Goal: Information Seeking & Learning: Find specific fact

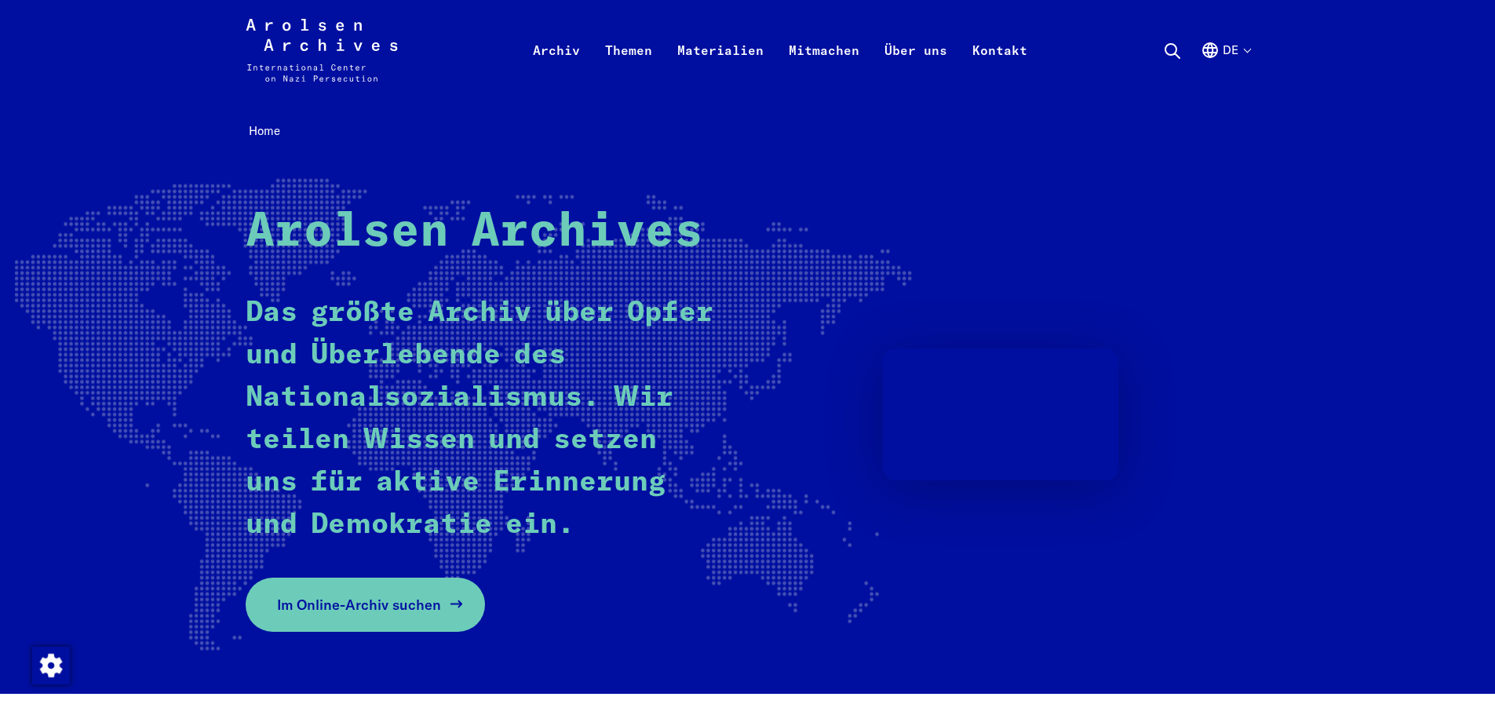
click at [404, 597] on span "Im Online-Archiv suchen" at bounding box center [359, 604] width 164 height 21
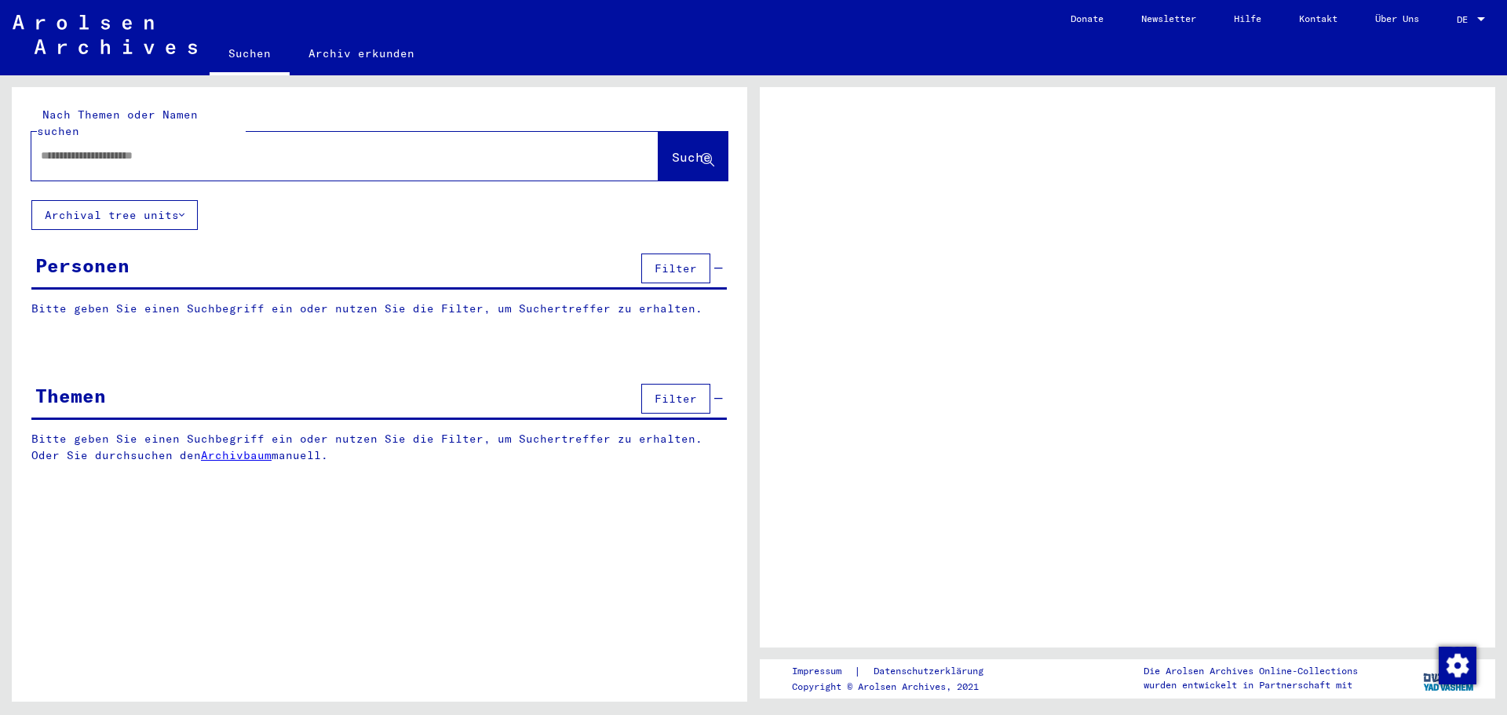
click at [1026, 323] on div at bounding box center [1127, 367] width 735 height 560
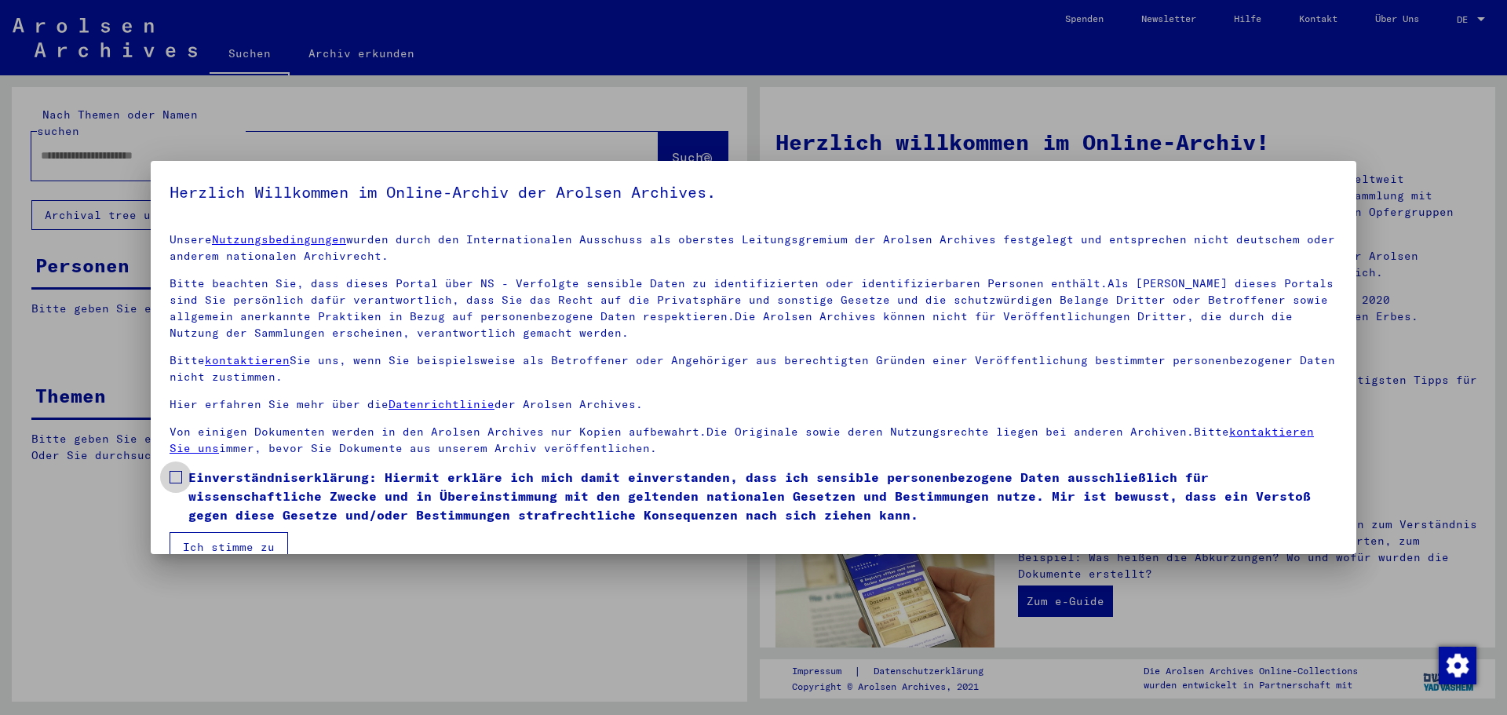
click at [182, 480] on label "Einverständniserklärung: Hiermit erkläre ich mich damit einverstanden, dass ich…" at bounding box center [754, 496] width 1168 height 57
click at [220, 542] on button "Ich stimme zu" at bounding box center [229, 547] width 119 height 30
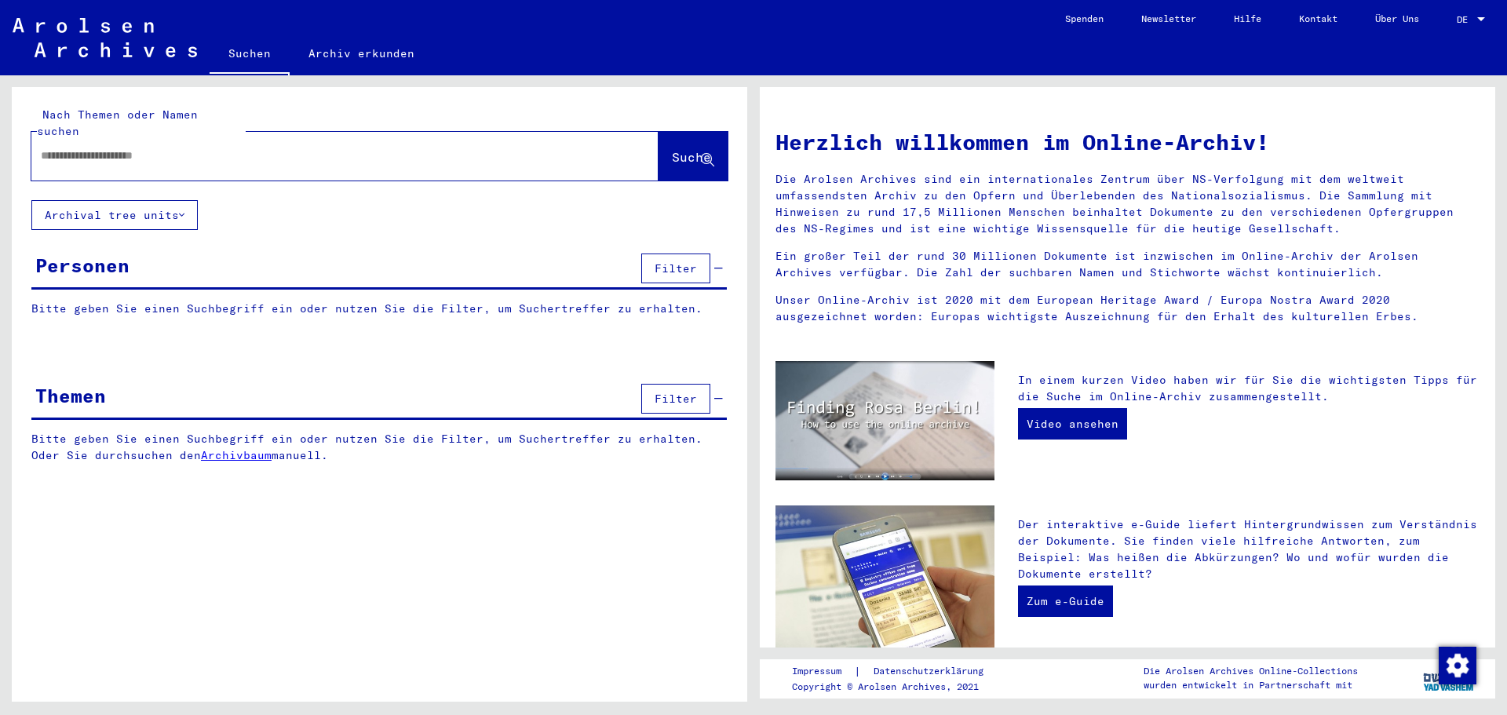
click at [119, 148] on input "text" at bounding box center [326, 156] width 571 height 16
paste input "**********"
type input "**********"
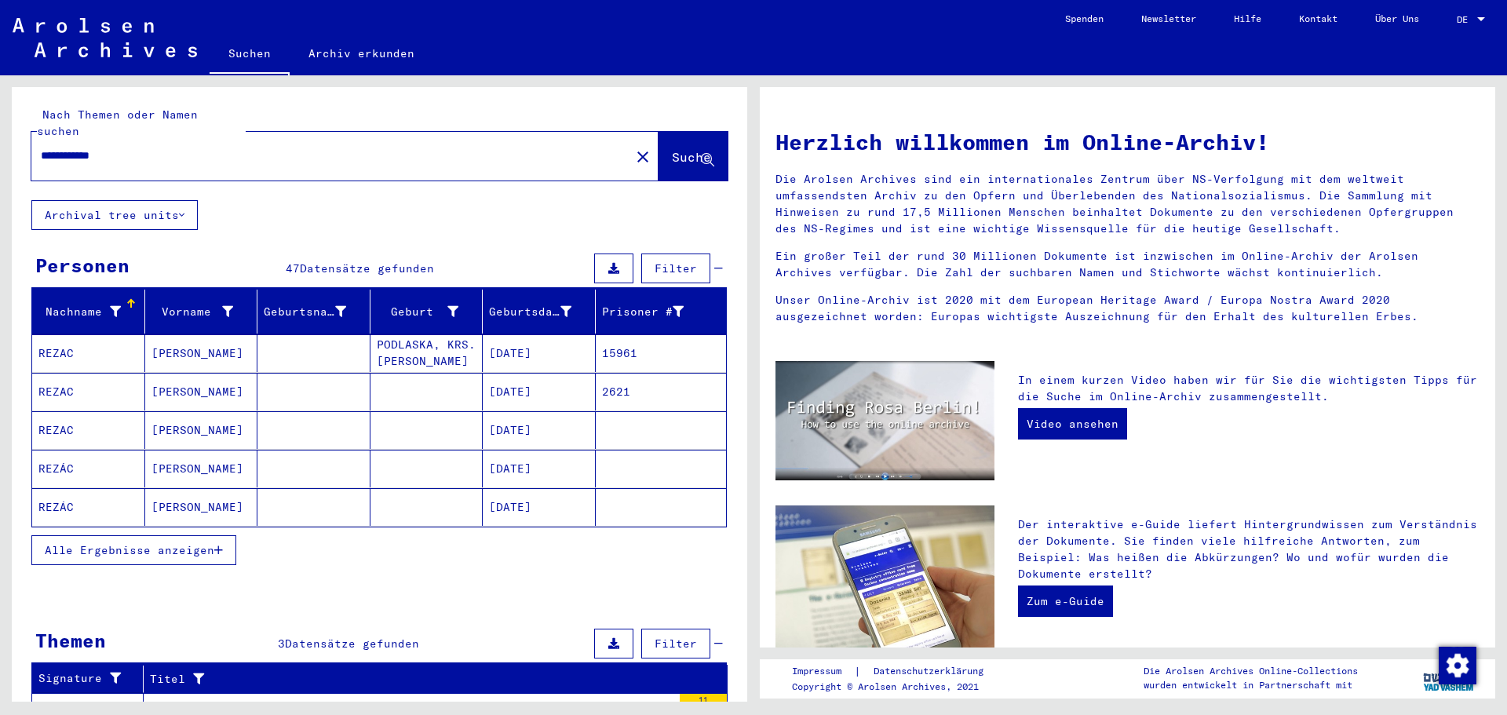
click at [68, 490] on mat-cell "REZÁC" at bounding box center [88, 507] width 113 height 38
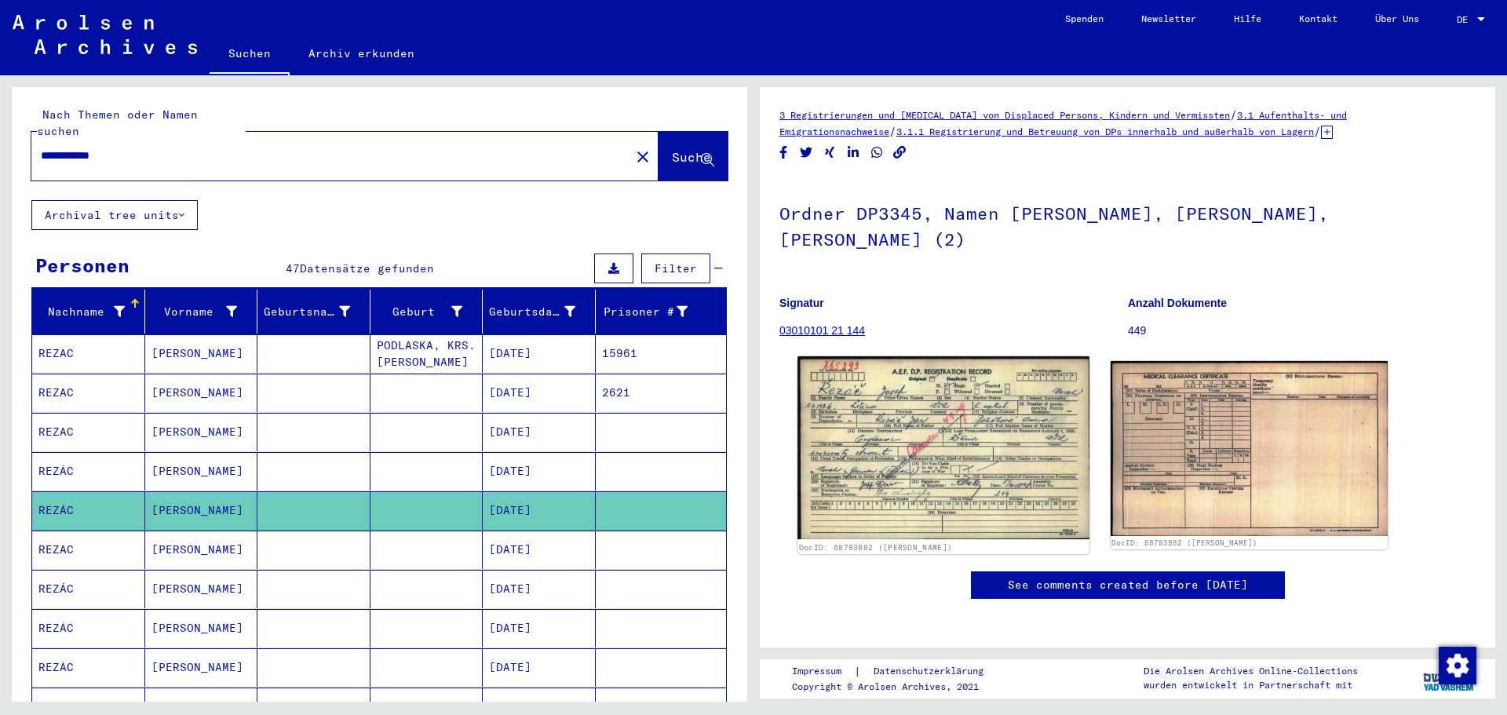
click at [961, 409] on img at bounding box center [942, 447] width 291 height 183
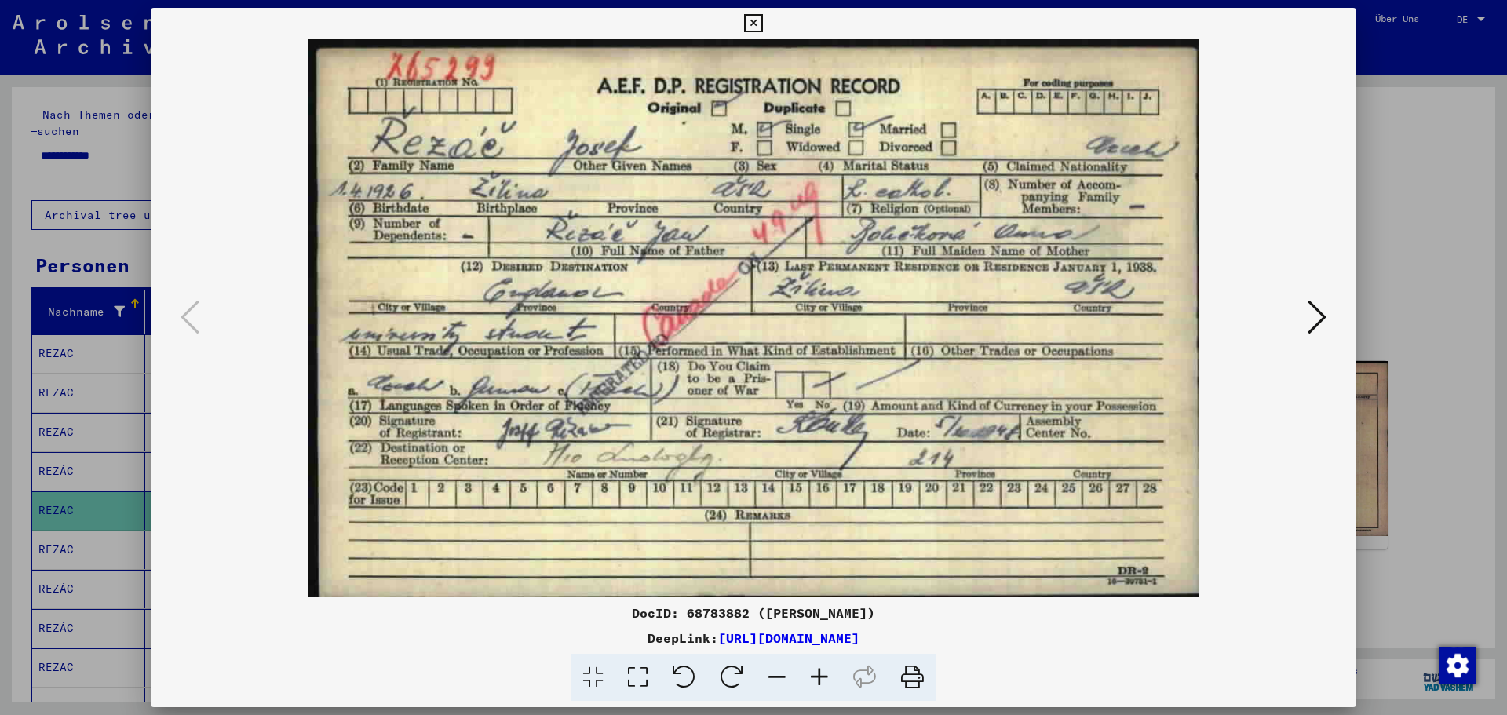
click at [1296, 323] on img at bounding box center [753, 318] width 1099 height 558
click at [1326, 311] on button at bounding box center [1317, 318] width 28 height 45
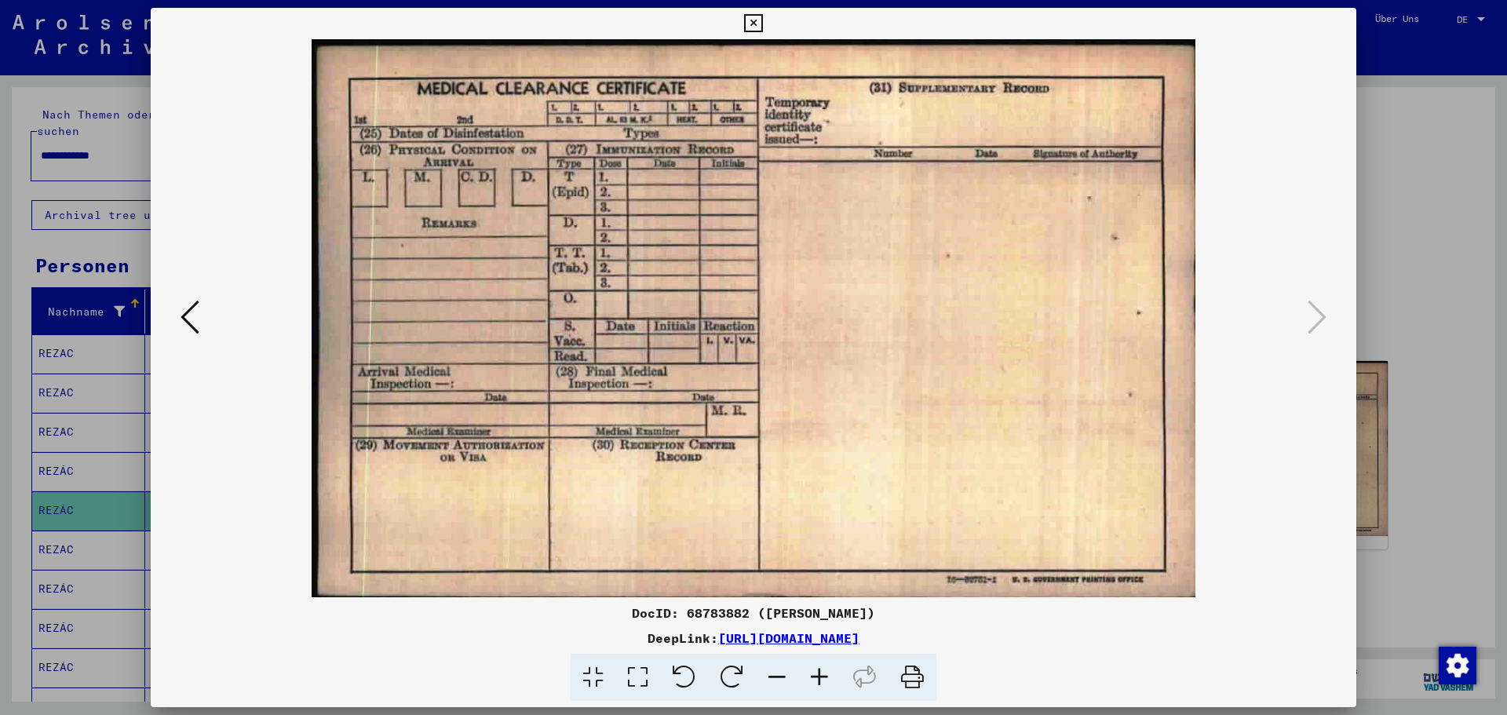
click at [1426, 236] on div at bounding box center [753, 357] width 1507 height 715
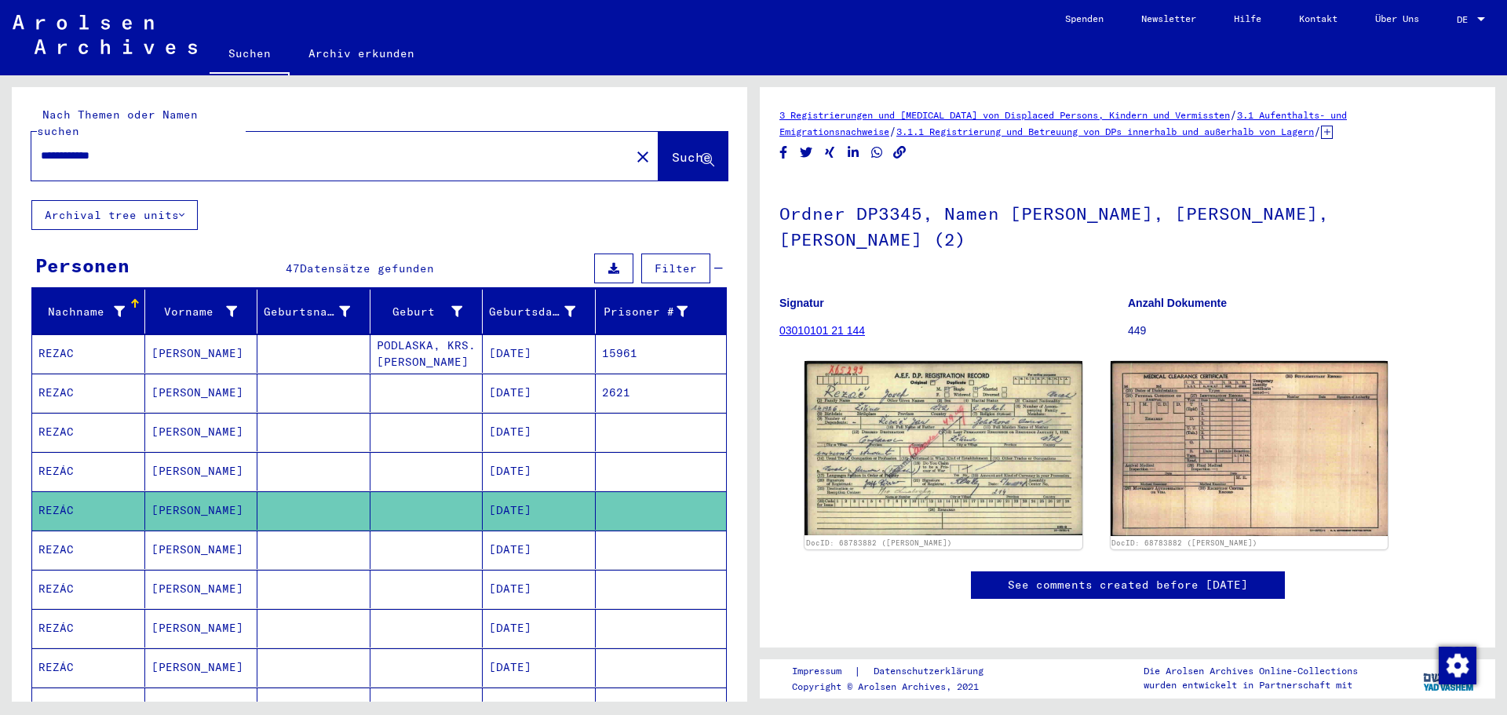
click at [513, 534] on mat-cell "04/01/1926" at bounding box center [539, 550] width 113 height 38
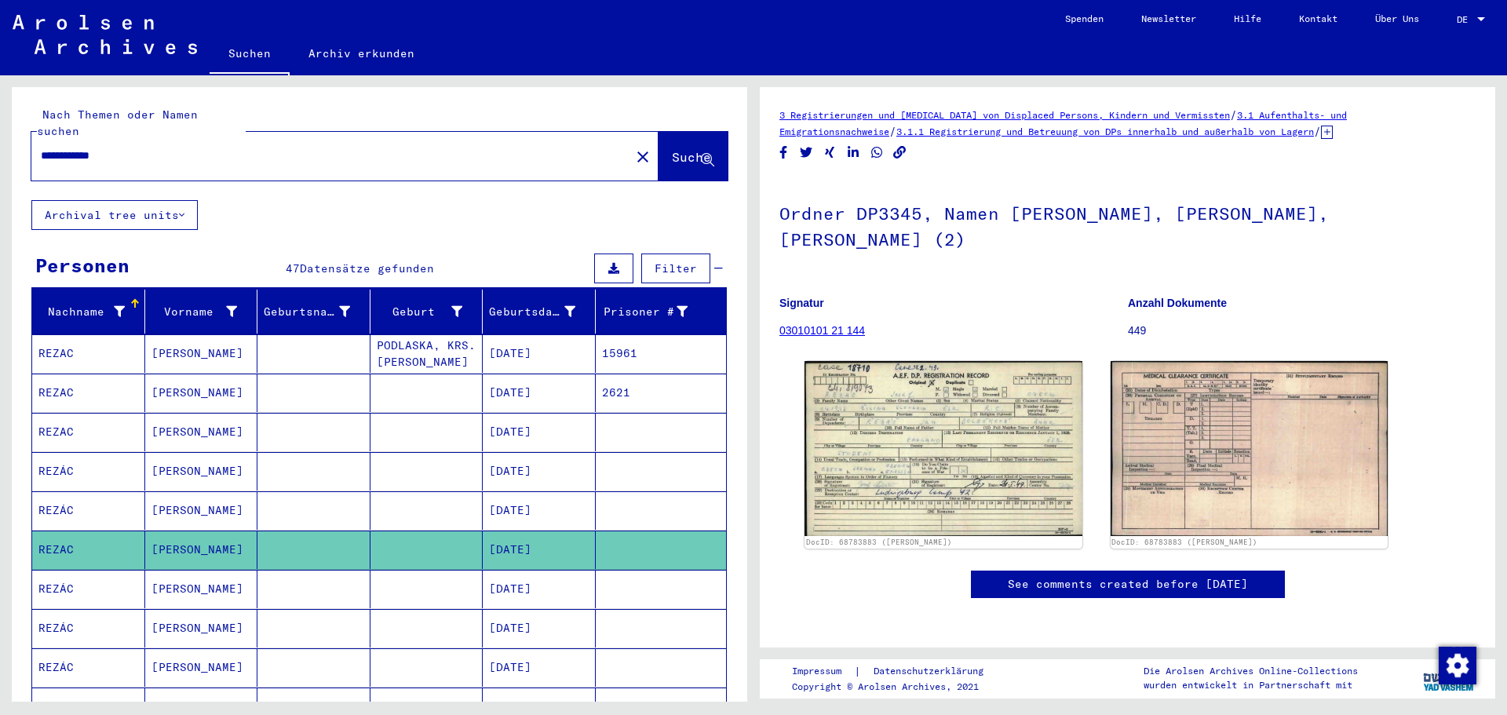
click at [540, 572] on mat-cell "04/01/1926" at bounding box center [539, 589] width 113 height 38
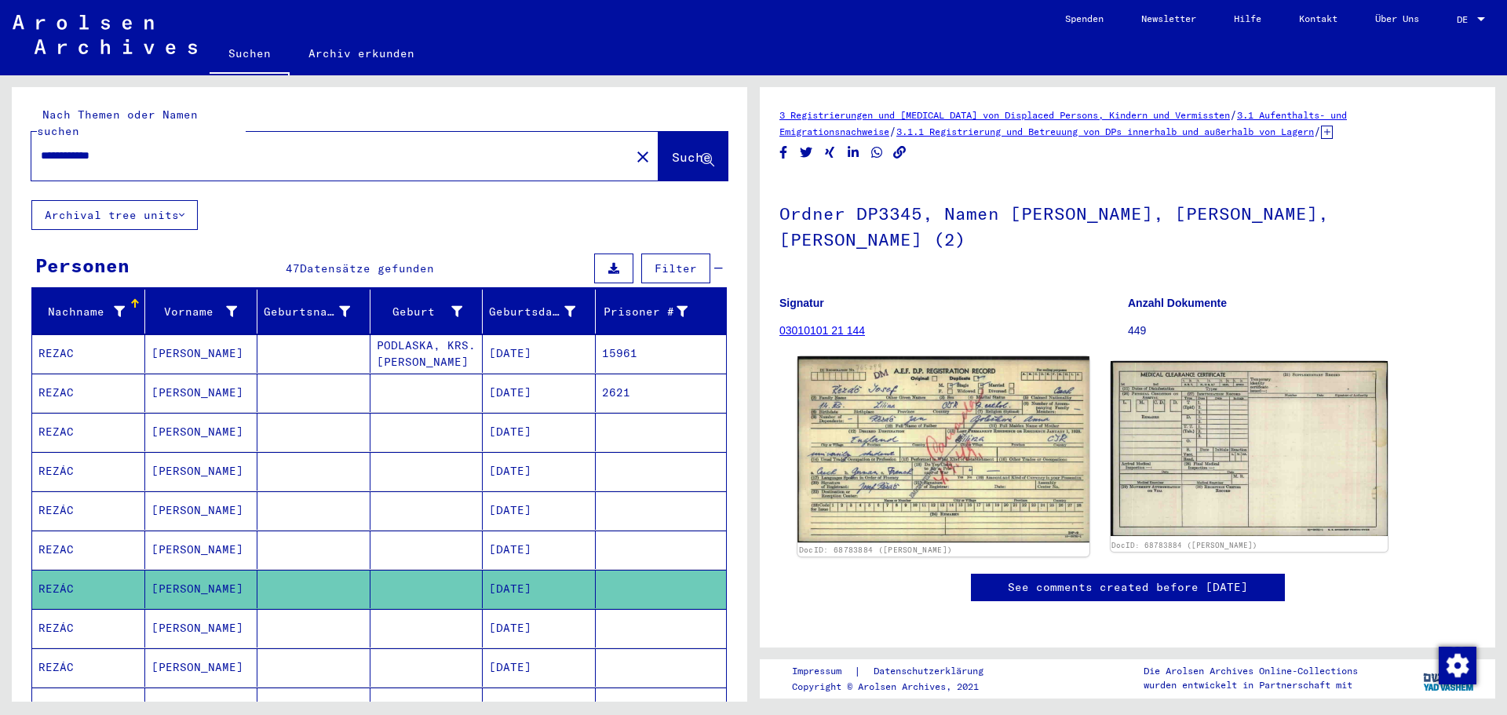
click at [970, 432] on img at bounding box center [942, 449] width 291 height 187
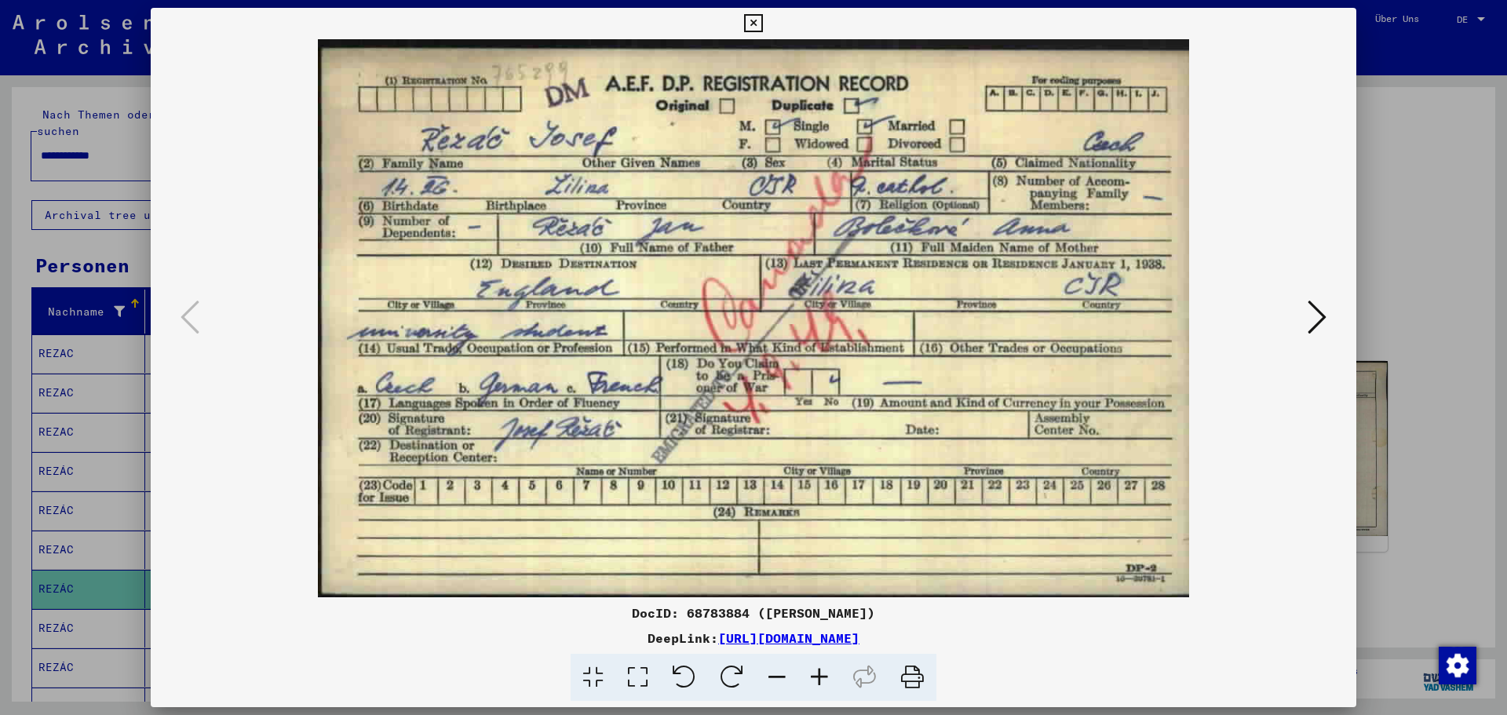
click at [1310, 319] on icon at bounding box center [1316, 317] width 19 height 38
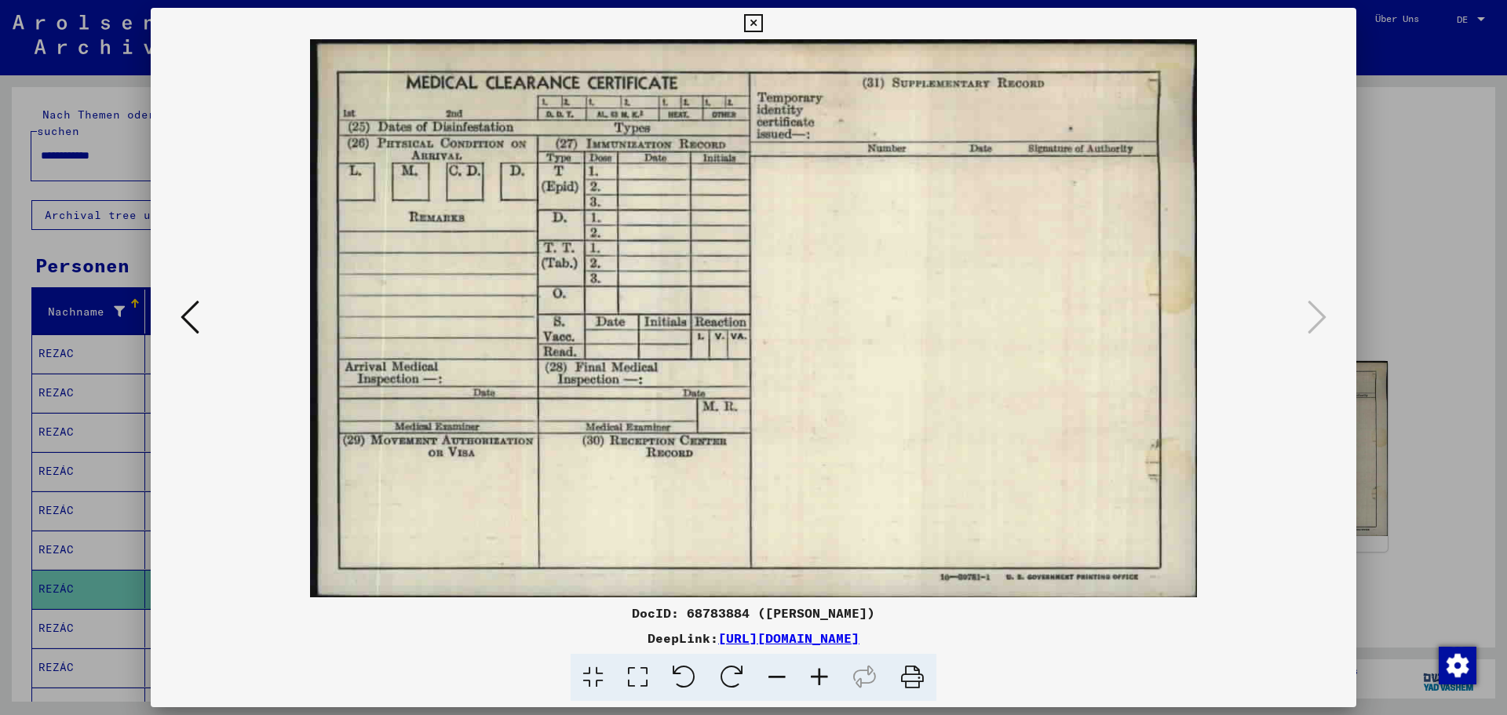
click at [183, 315] on icon at bounding box center [190, 317] width 19 height 38
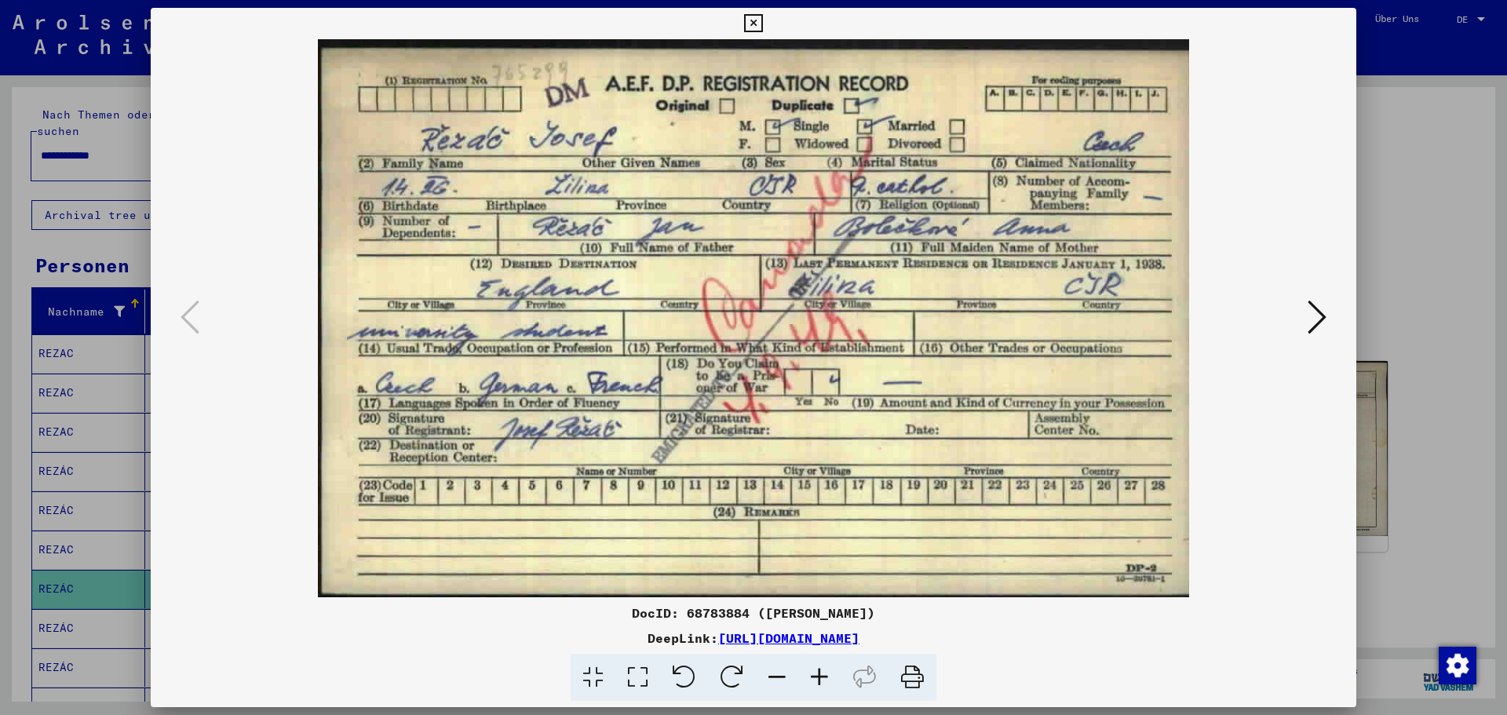
drag, startPoint x: 738, startPoint y: 19, endPoint x: 761, endPoint y: 19, distance: 23.5
click at [741, 19] on div "DocID: 68783884 (Josef REZÁC) DeepLink: https://collections.arolsen-archives.or…" at bounding box center [753, 355] width 1205 height 694
click at [761, 19] on icon at bounding box center [753, 23] width 18 height 19
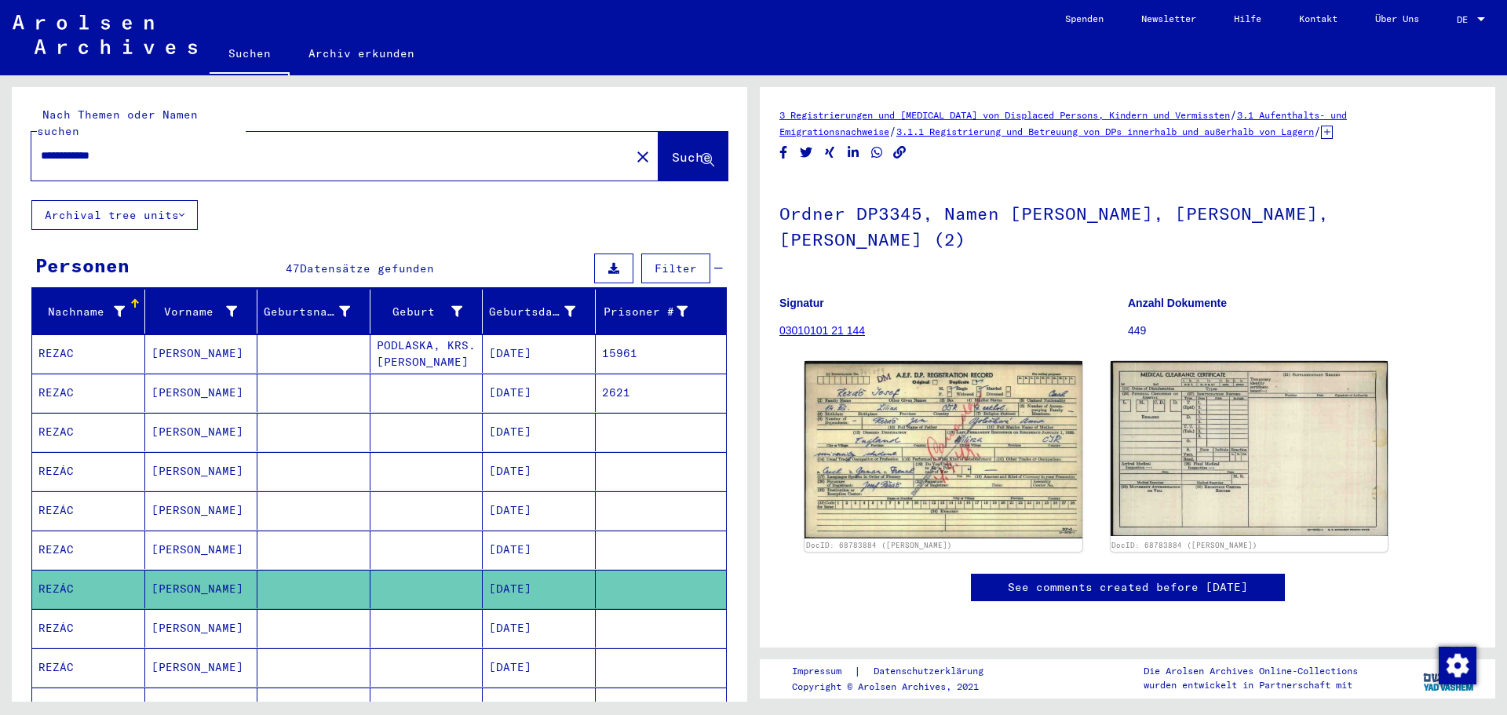
click at [523, 614] on mat-cell "04/01/1926" at bounding box center [539, 628] width 113 height 38
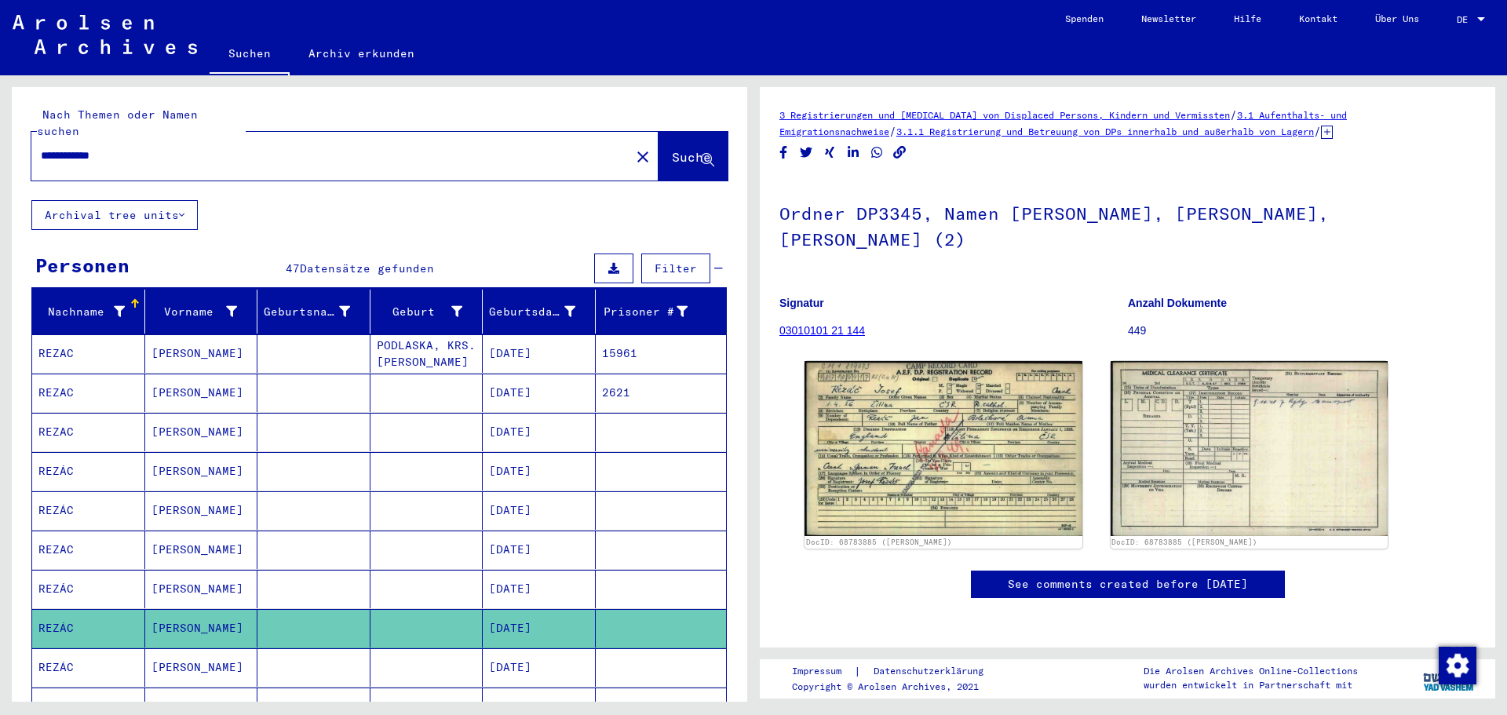
click at [528, 653] on mat-cell "12/01/1926" at bounding box center [539, 667] width 113 height 38
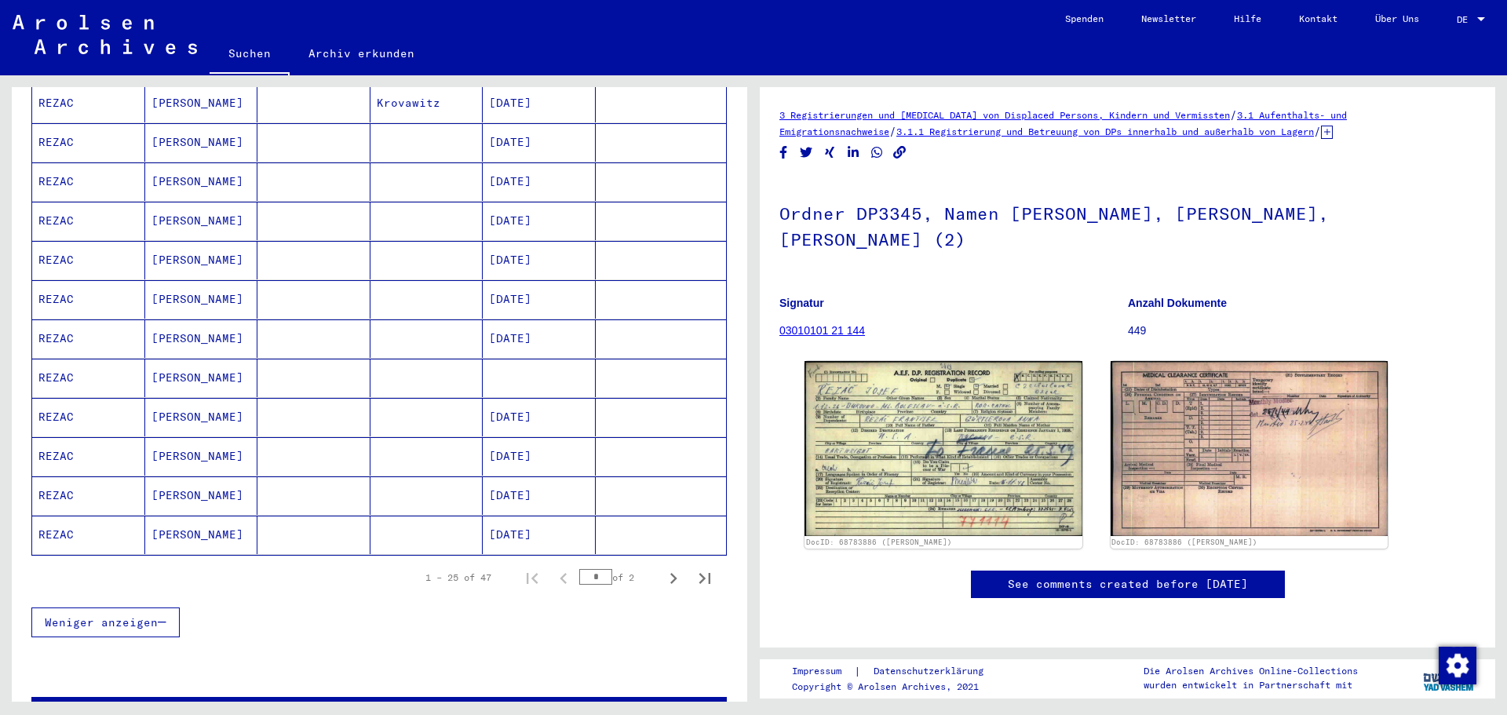
scroll to position [785, 0]
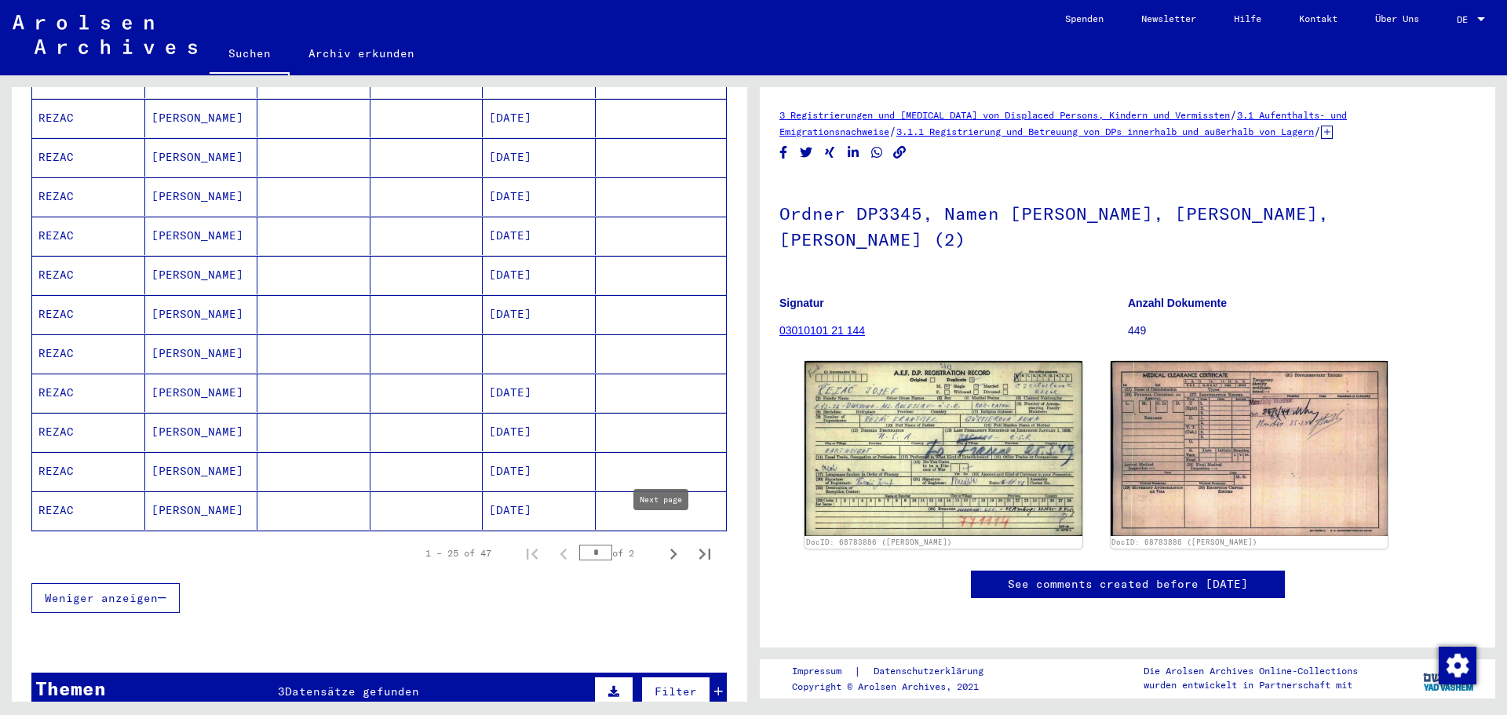
click at [662, 543] on icon "Next page" at bounding box center [673, 554] width 22 height 22
type input "*"
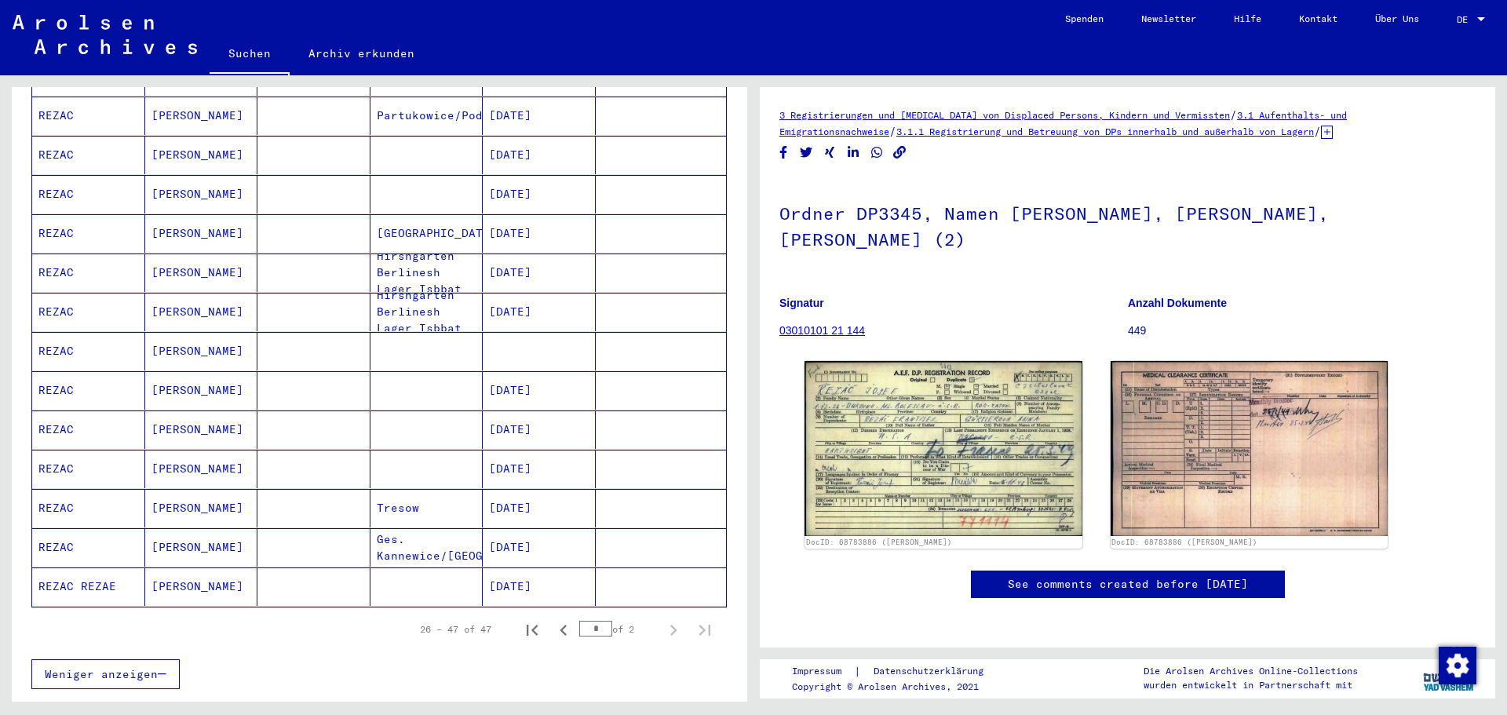
scroll to position [628, 0]
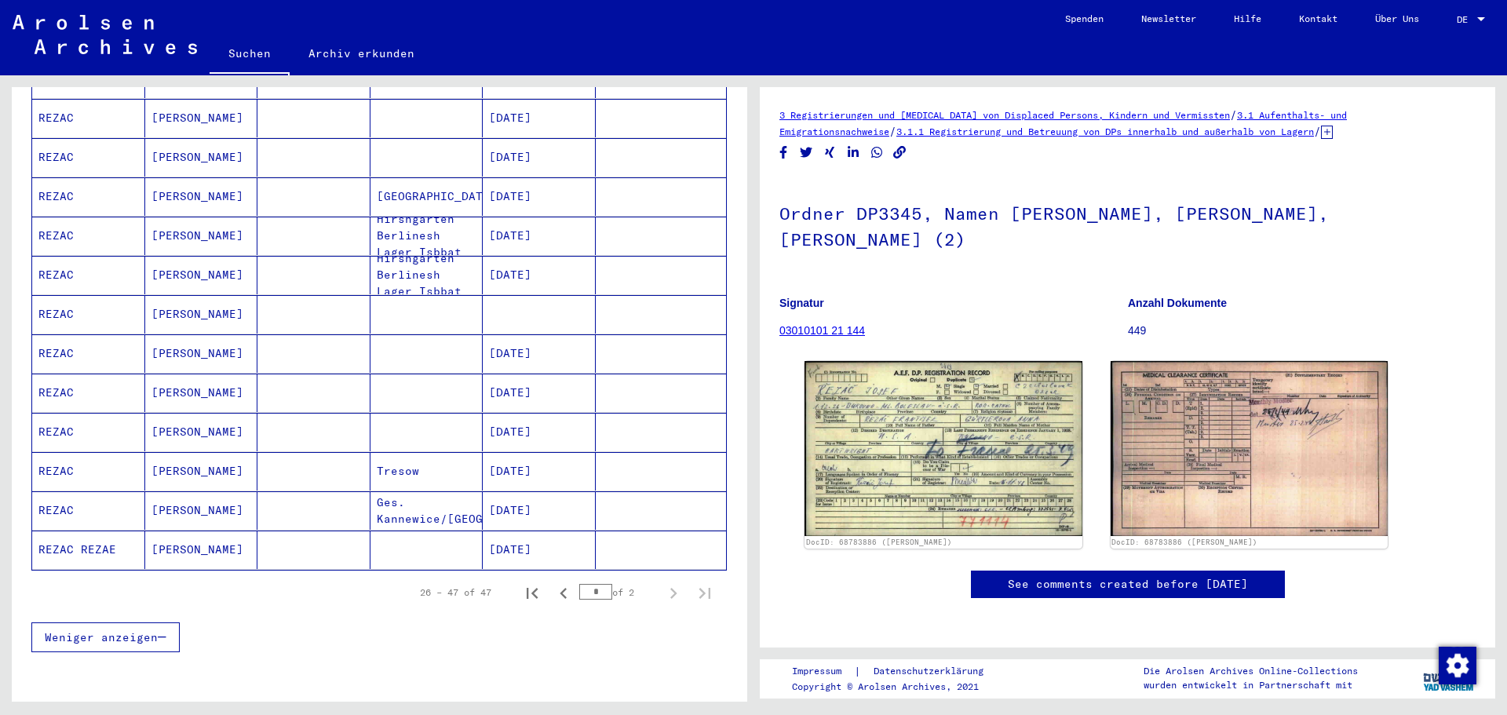
click at [528, 334] on mat-cell "04/01/1926" at bounding box center [539, 353] width 113 height 38
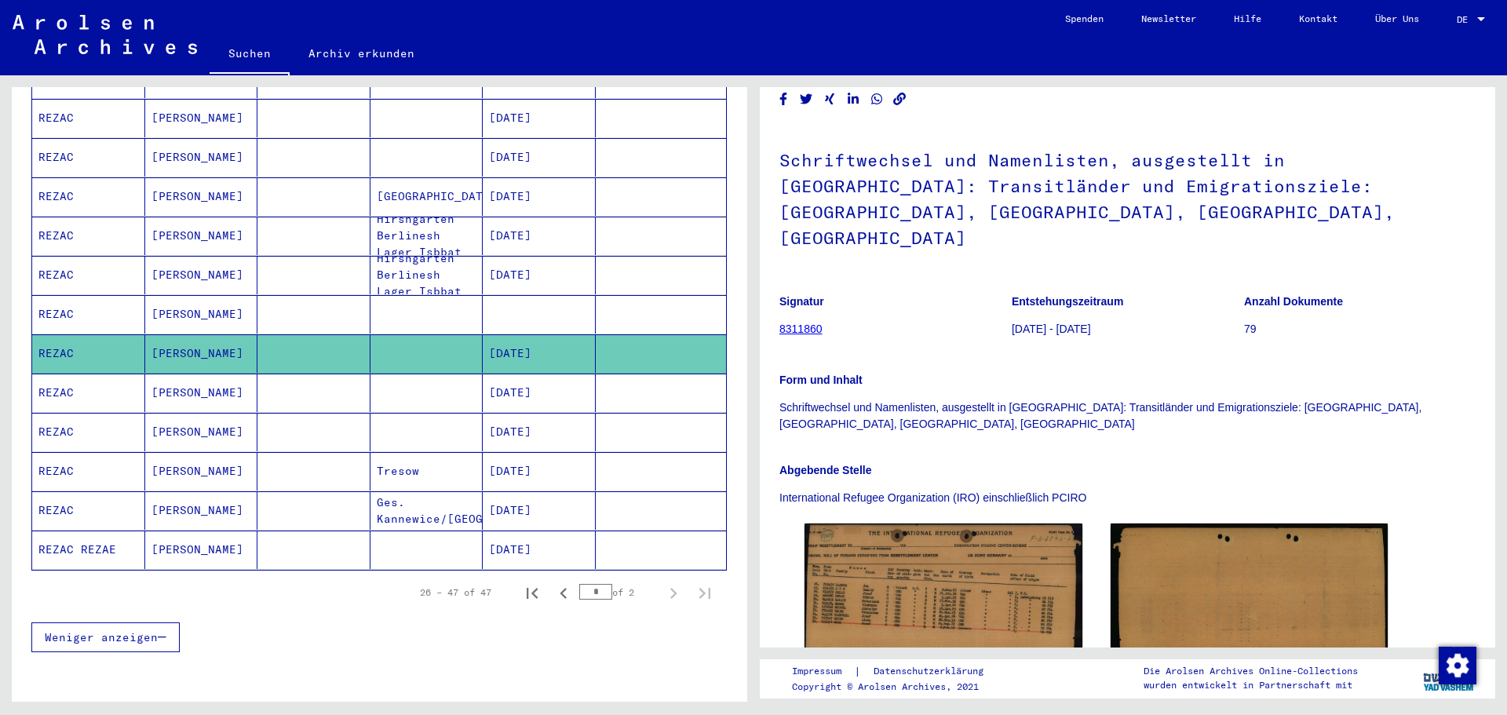
scroll to position [78, 0]
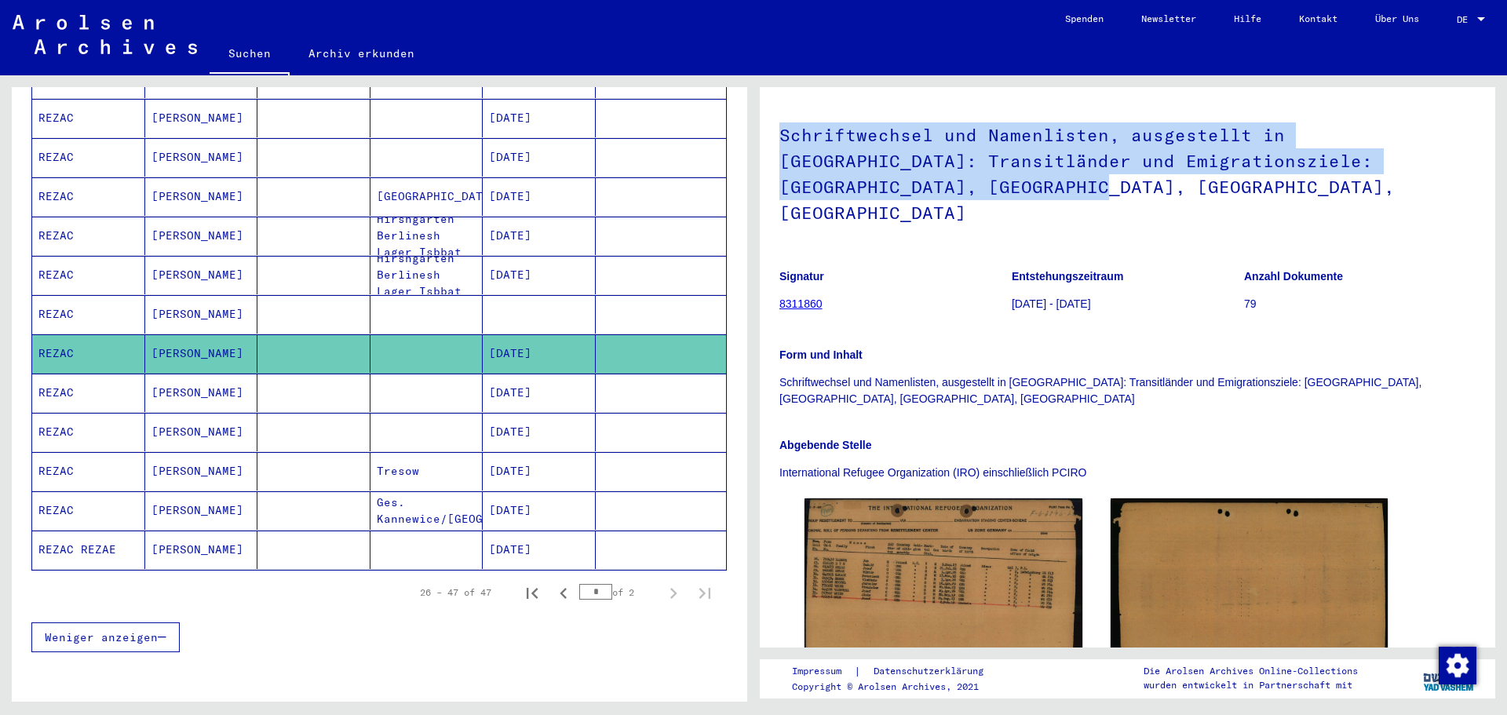
drag, startPoint x: 782, startPoint y: 138, endPoint x: 1332, endPoint y: 202, distance: 553.1
click at [1332, 202] on h1 "Schriftwechsel und Namenlisten, ausgestellt in Ludwigsburg: Transitländer und E…" at bounding box center [1127, 172] width 696 height 147
click at [1213, 180] on h1 "Schriftwechsel und Namenlisten, ausgestellt in Ludwigsburg: Transitländer und E…" at bounding box center [1127, 172] width 696 height 147
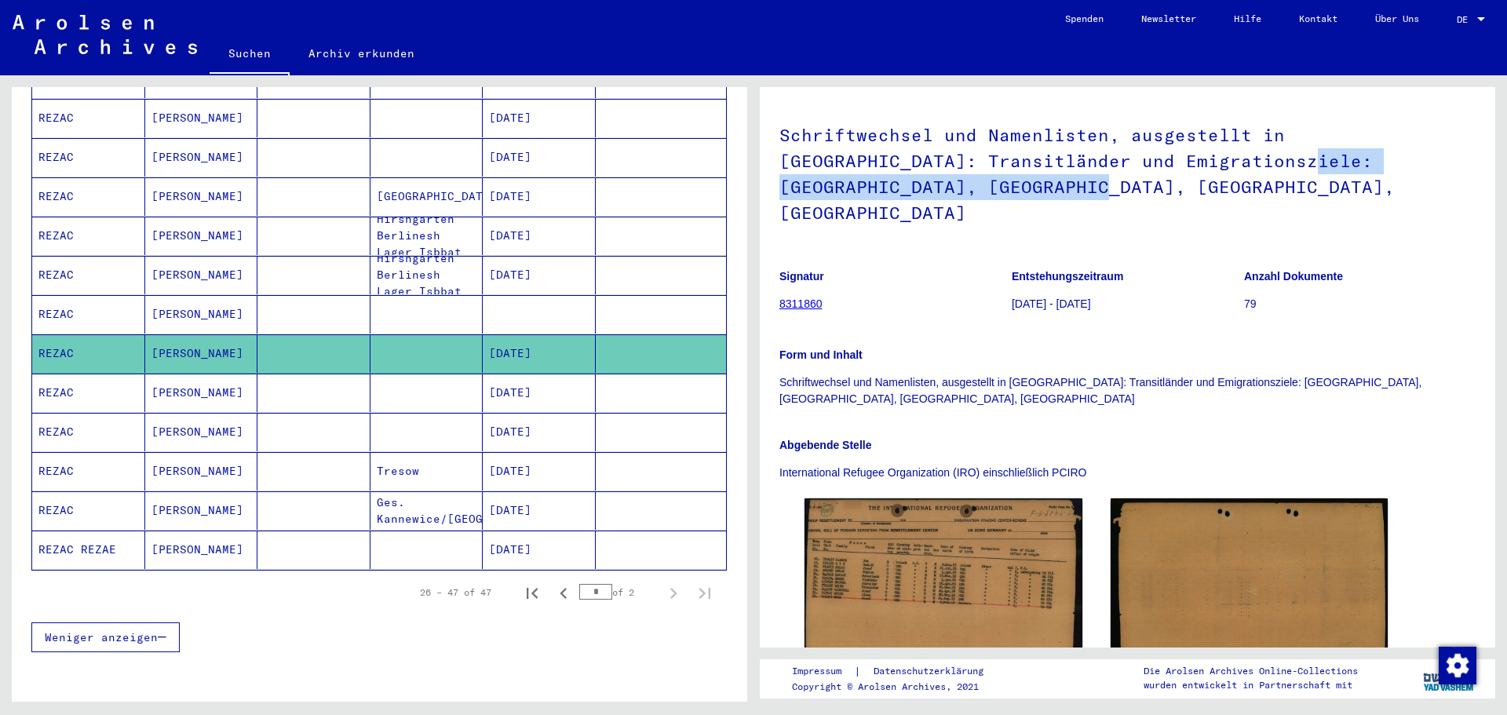
drag, startPoint x: 1160, startPoint y: 158, endPoint x: 1242, endPoint y: 206, distance: 95.3
click at [1242, 206] on h1 "Schriftwechsel und Namenlisten, ausgestellt in Ludwigsburg: Transitländer und E…" at bounding box center [1127, 172] width 696 height 147
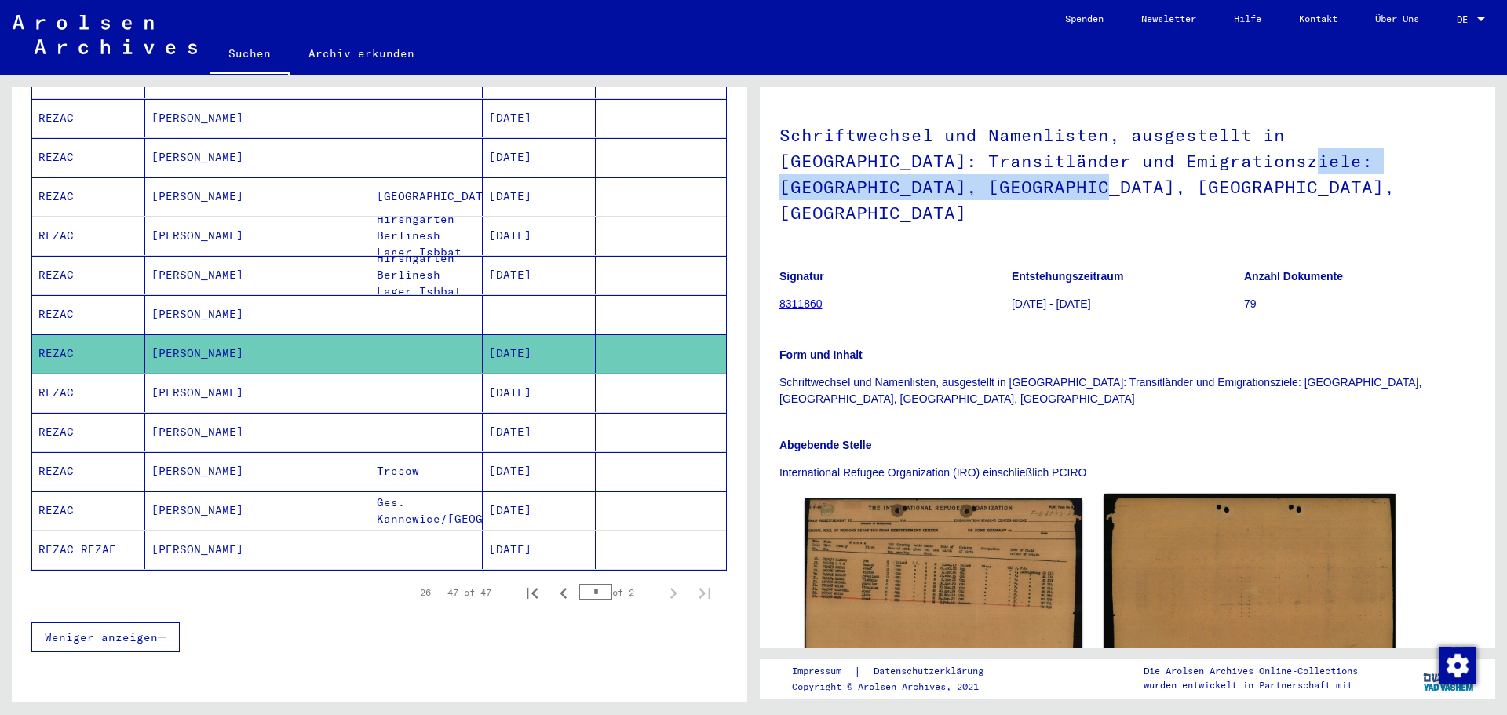
click at [1216, 521] on img at bounding box center [1248, 587] width 291 height 187
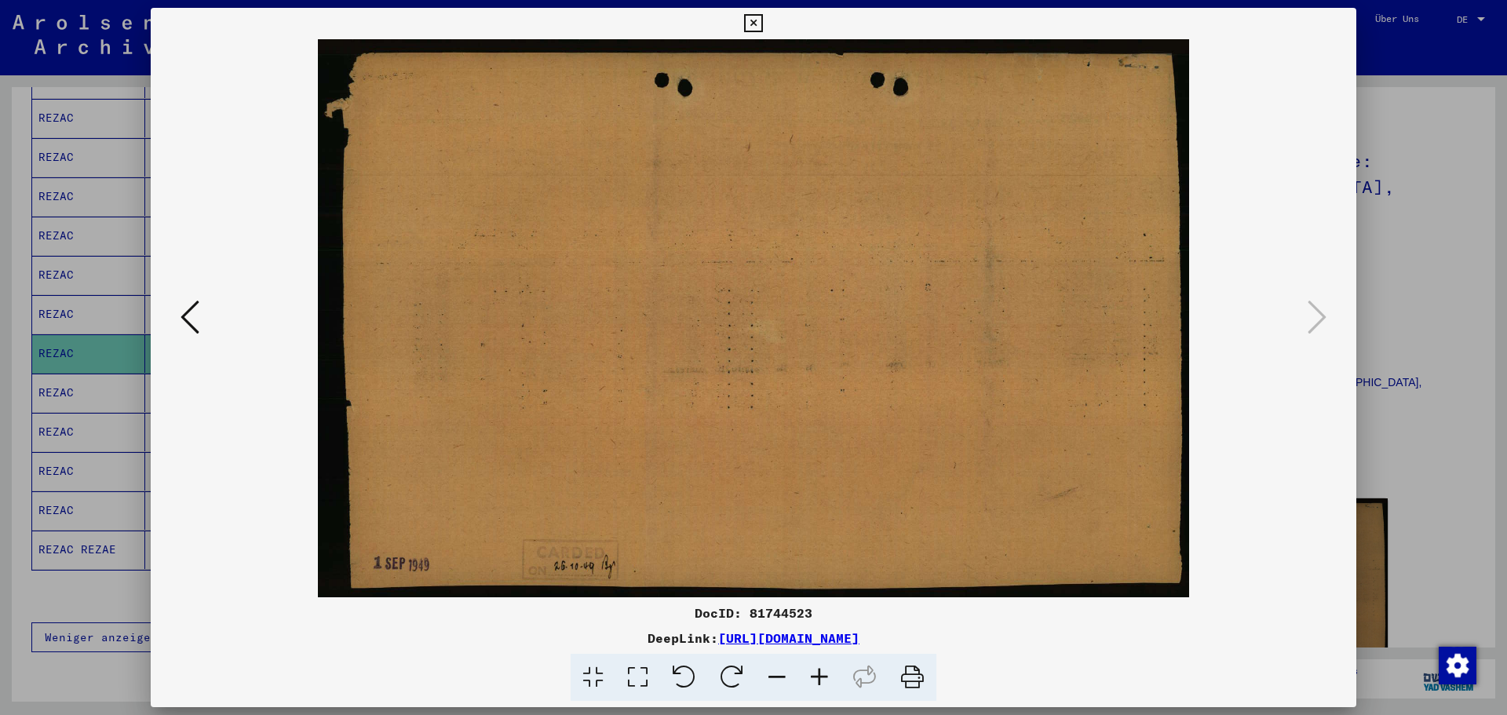
click at [1398, 306] on div at bounding box center [753, 357] width 1507 height 715
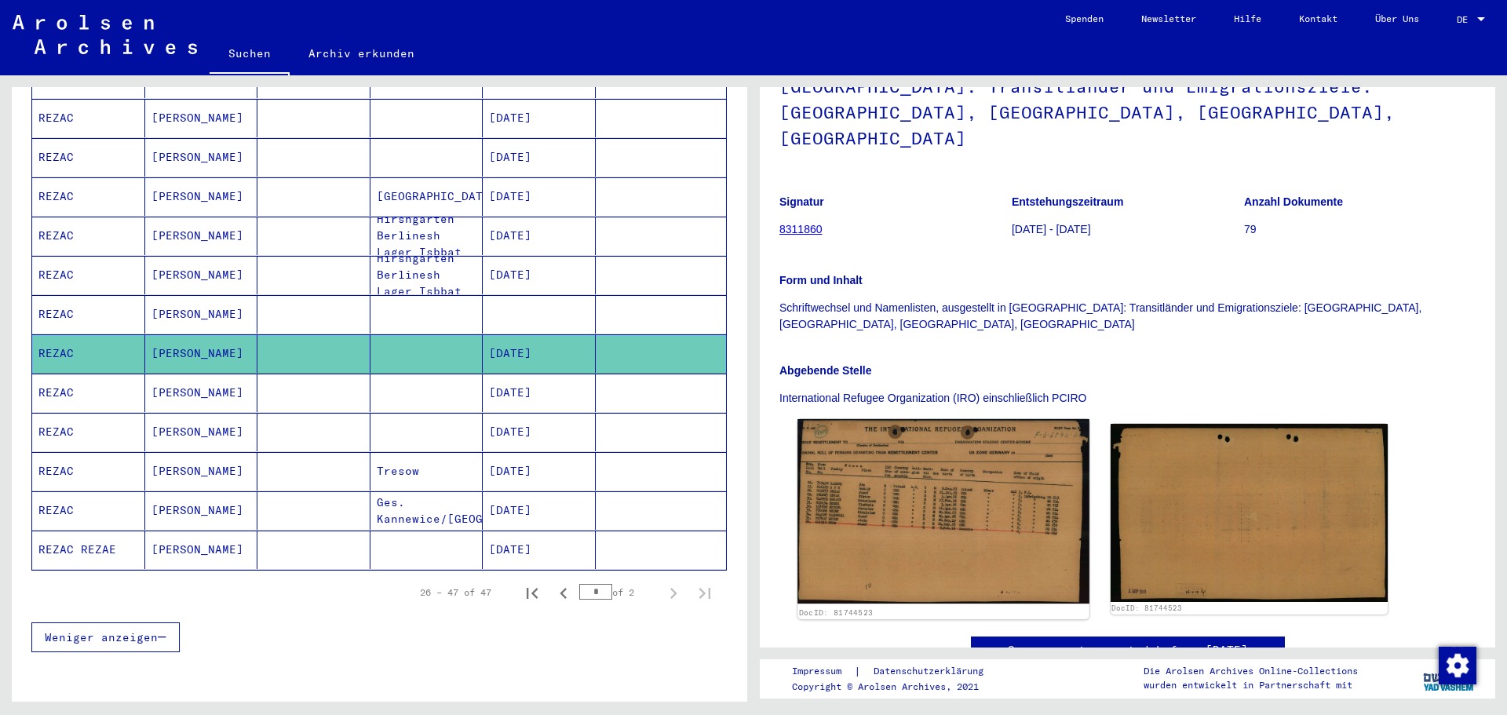
scroll to position [125, 0]
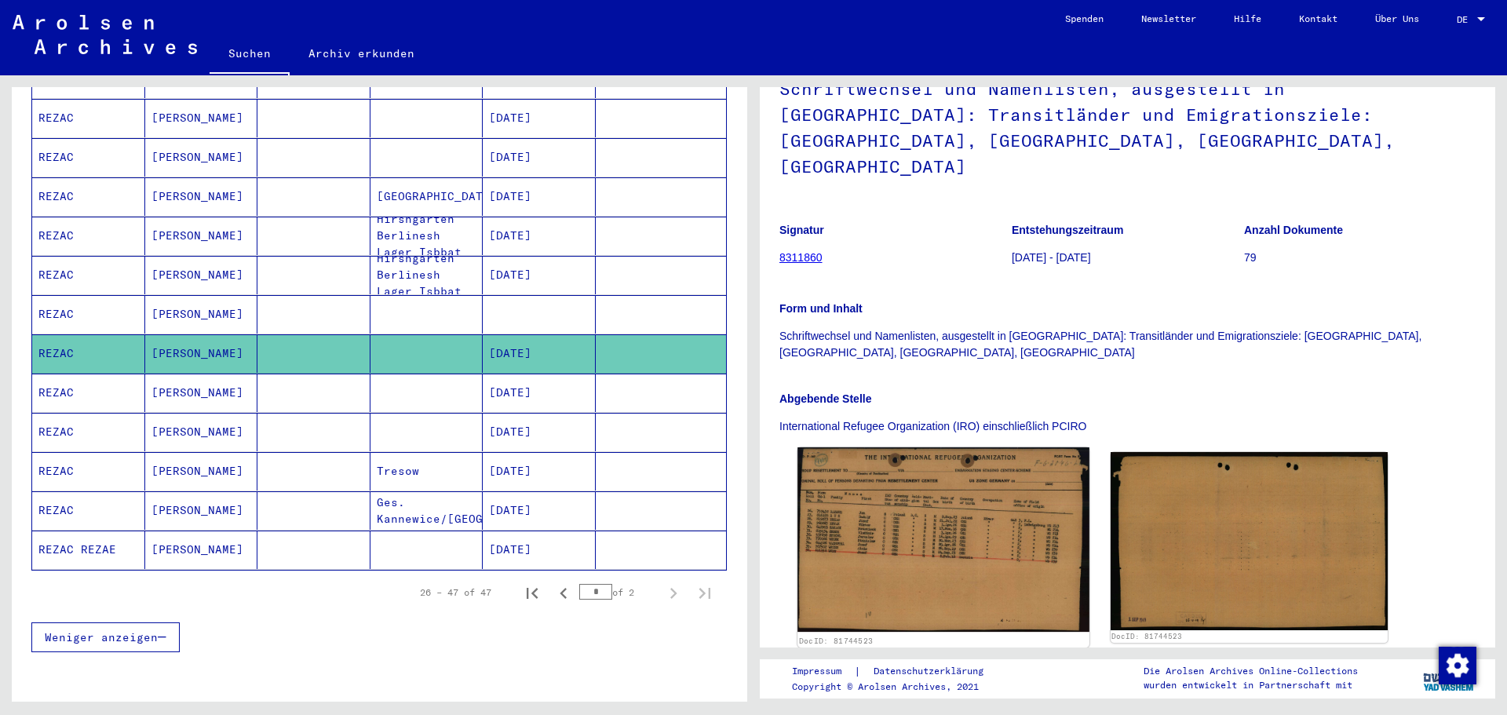
click at [948, 480] on img at bounding box center [942, 539] width 291 height 184
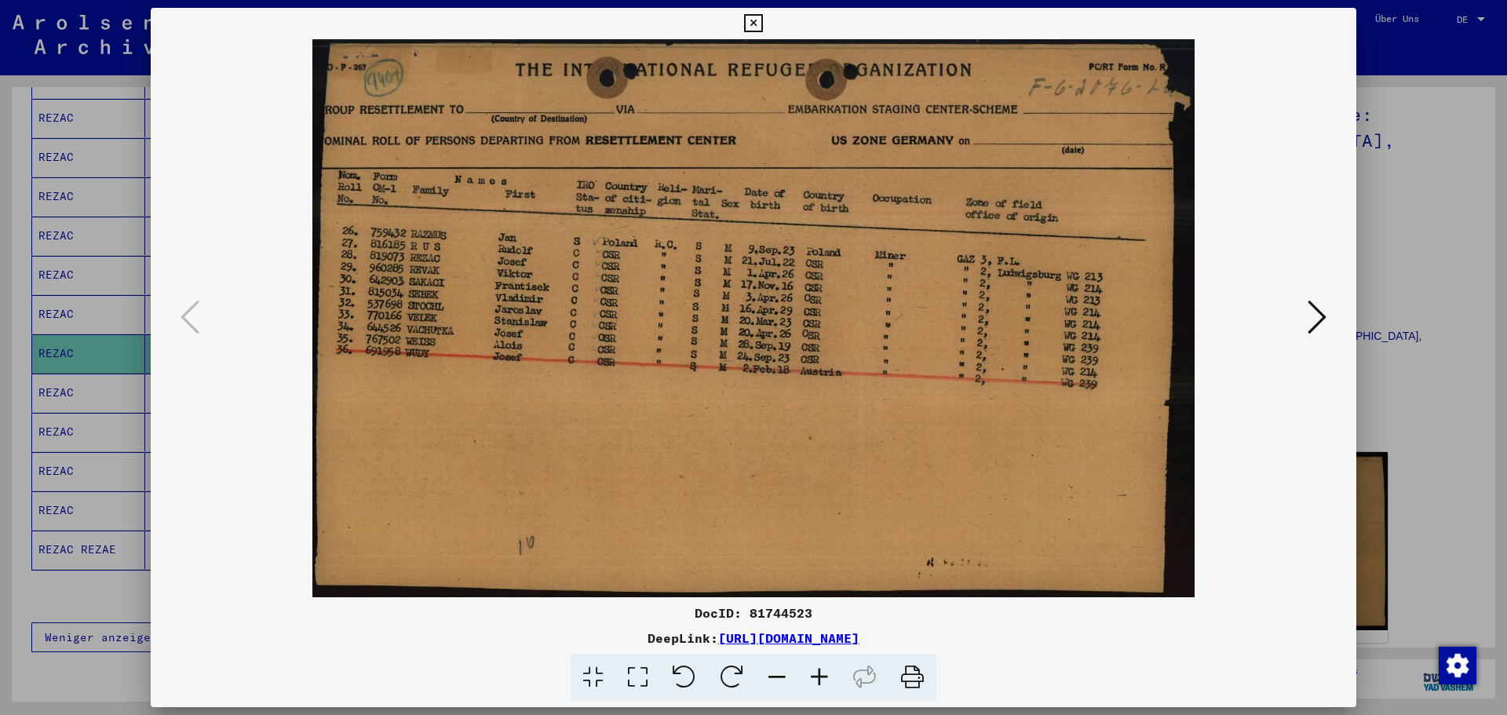
click at [751, 20] on icon at bounding box center [753, 23] width 18 height 19
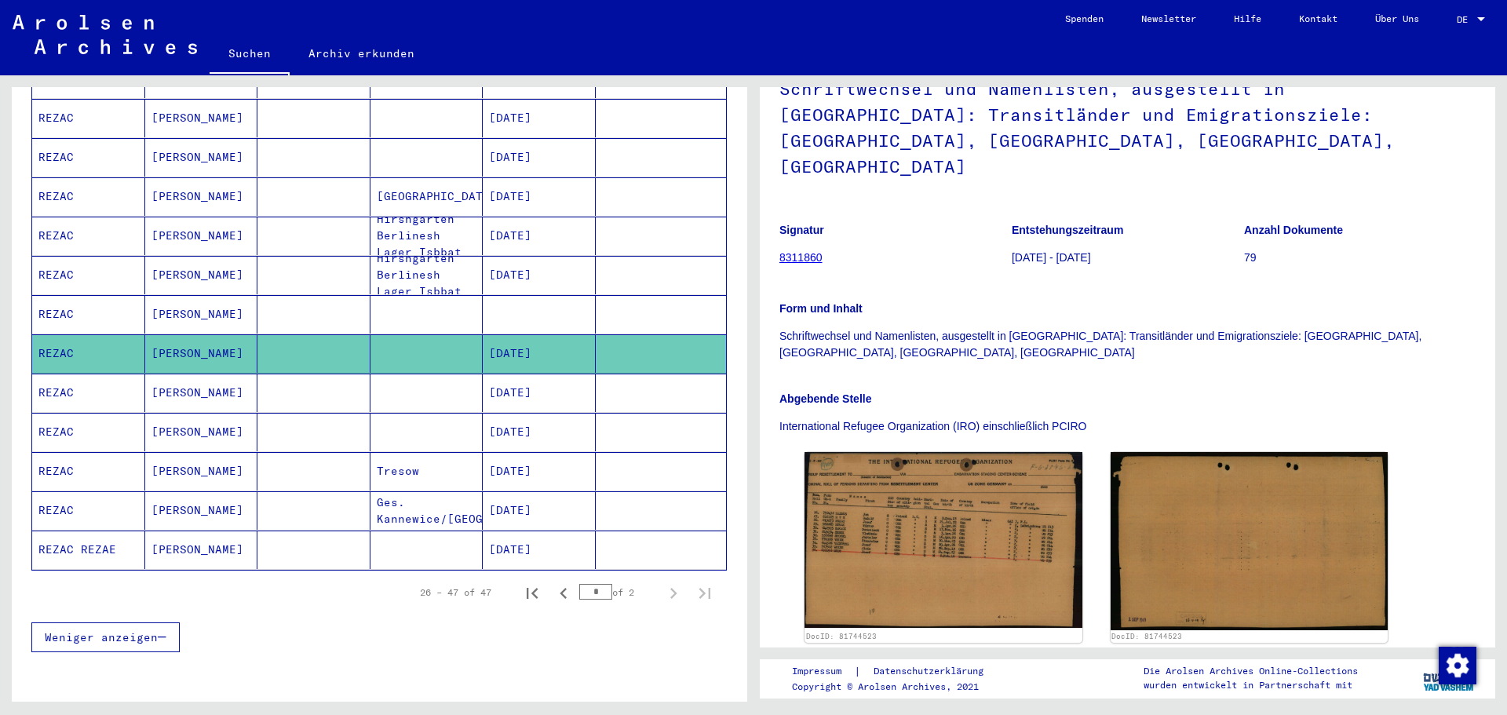
click at [516, 380] on mat-cell "12/01/1926" at bounding box center [539, 393] width 113 height 38
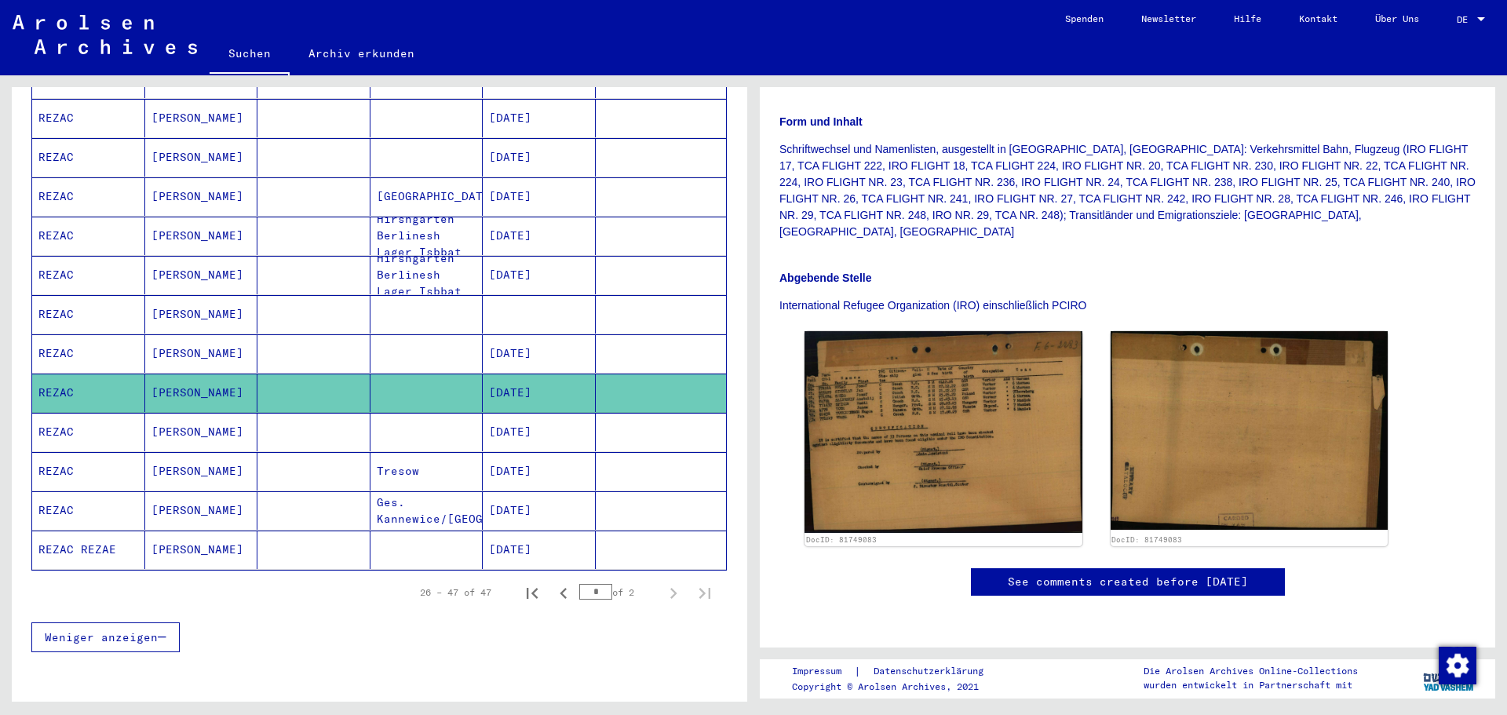
scroll to position [549, 0]
click at [527, 416] on mat-cell "02/22/1926" at bounding box center [539, 432] width 113 height 38
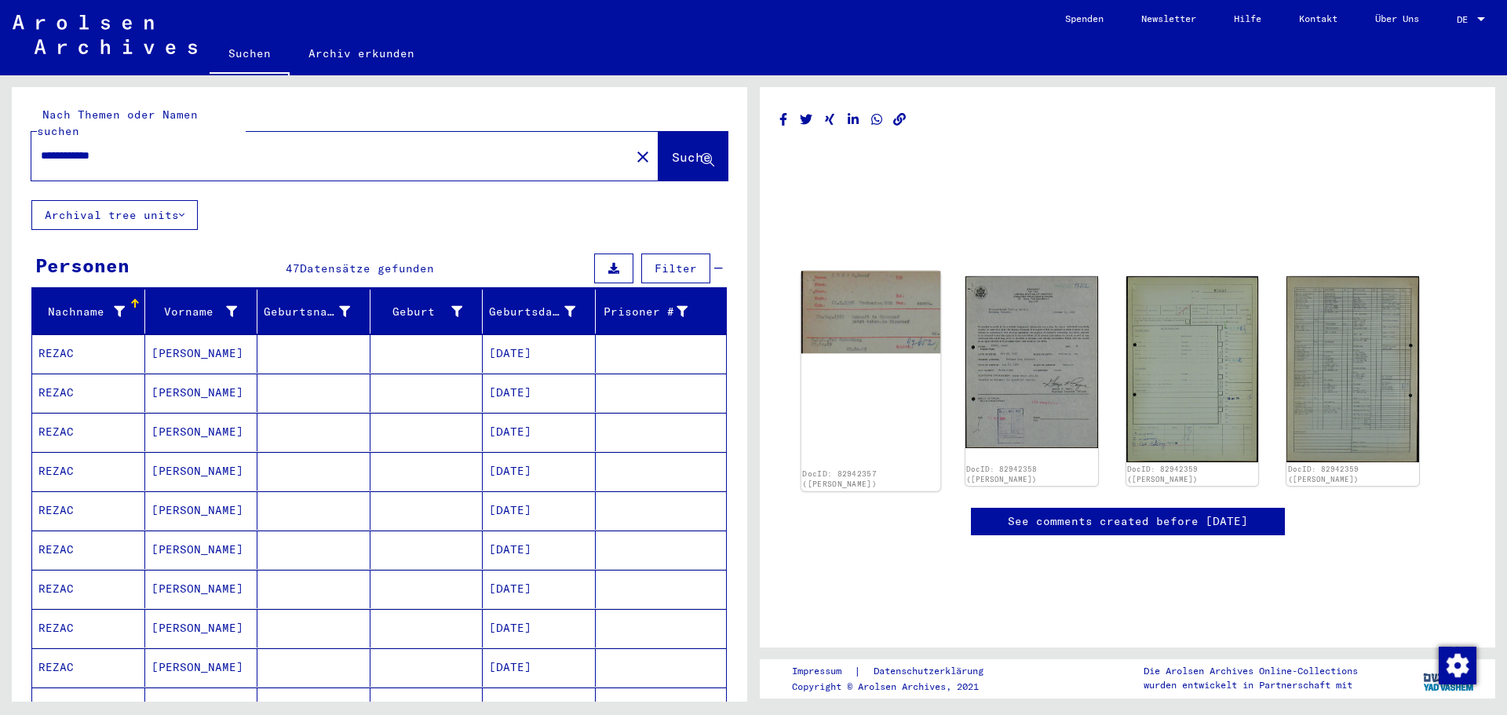
click at [883, 325] on img at bounding box center [870, 313] width 139 height 82
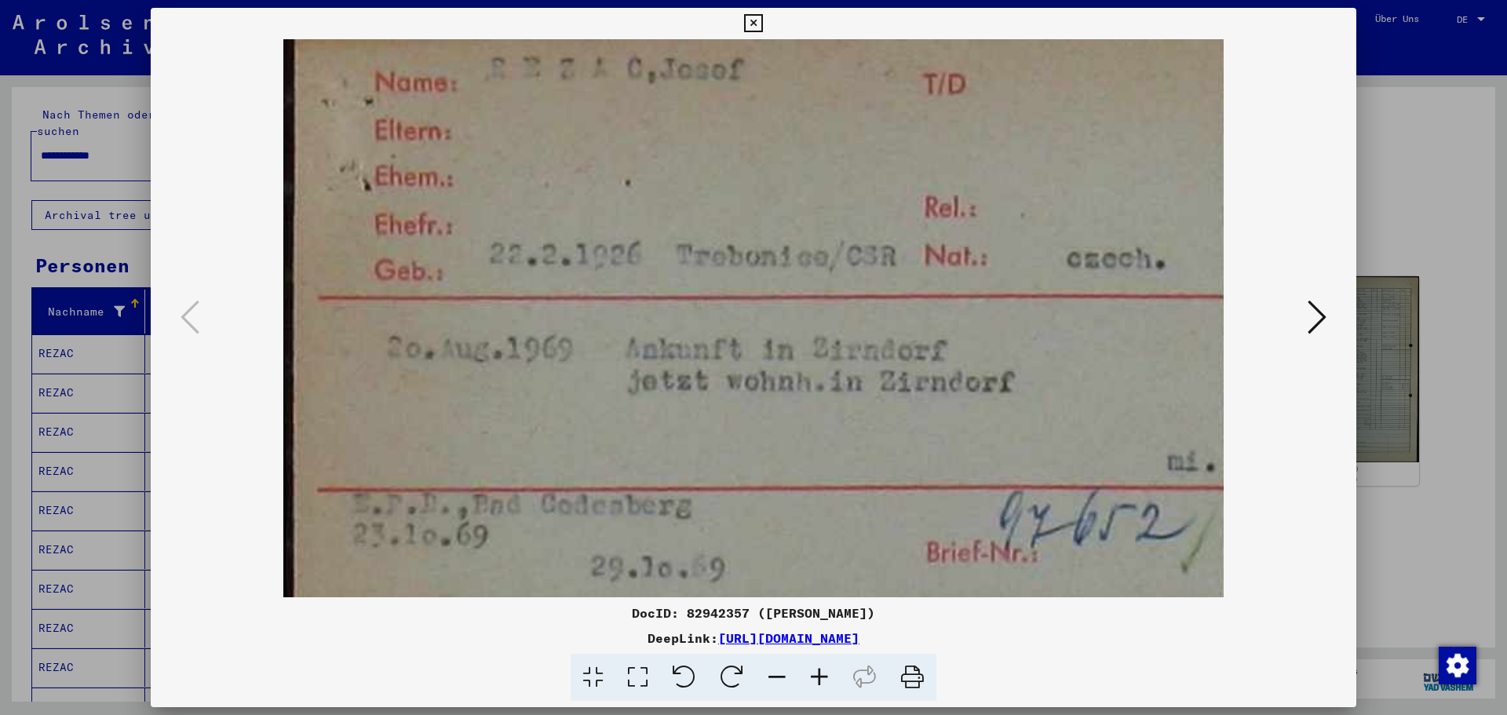
click at [1329, 322] on button at bounding box center [1317, 318] width 28 height 45
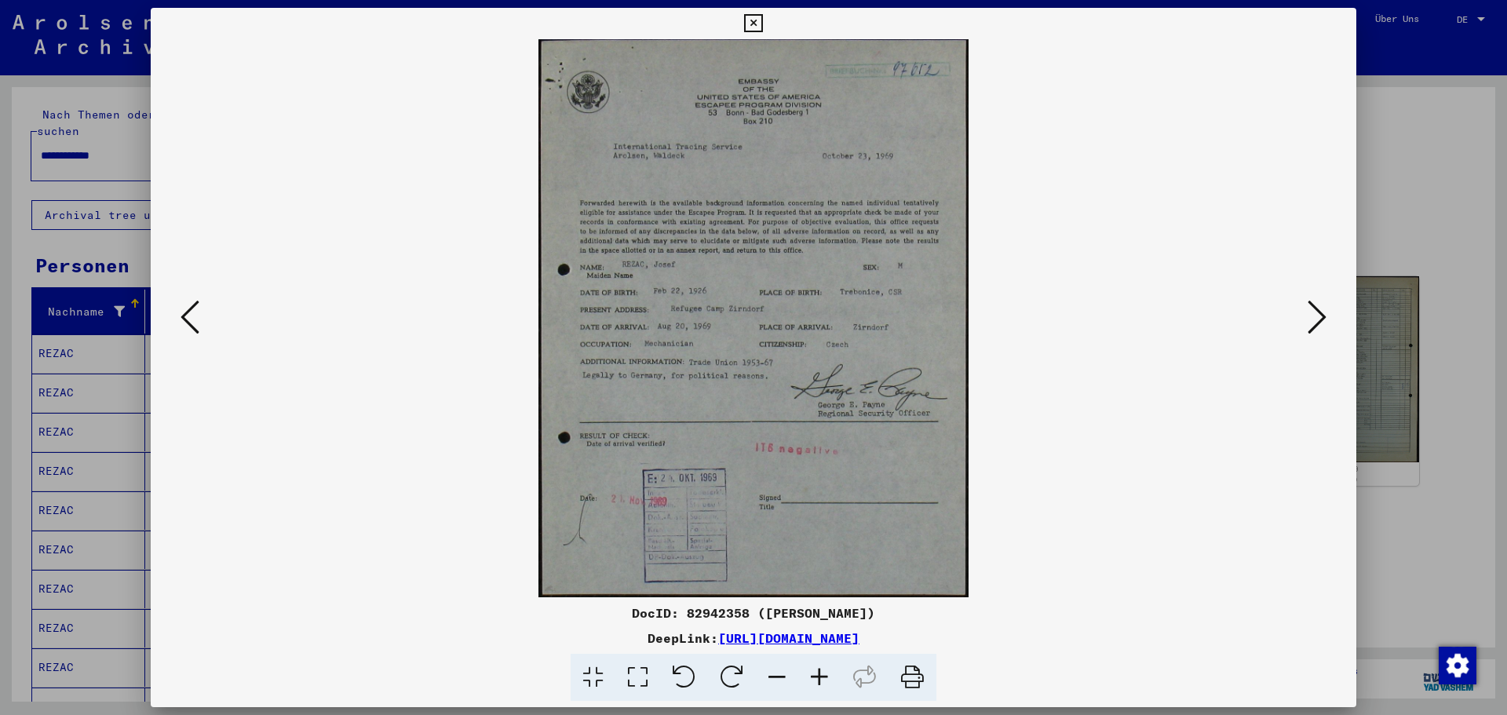
drag, startPoint x: 655, startPoint y: 288, endPoint x: 735, endPoint y: 292, distance: 80.1
click at [735, 292] on img at bounding box center [753, 318] width 1099 height 558
click at [755, 17] on icon at bounding box center [753, 23] width 18 height 19
